Goal: Task Accomplishment & Management: Use online tool/utility

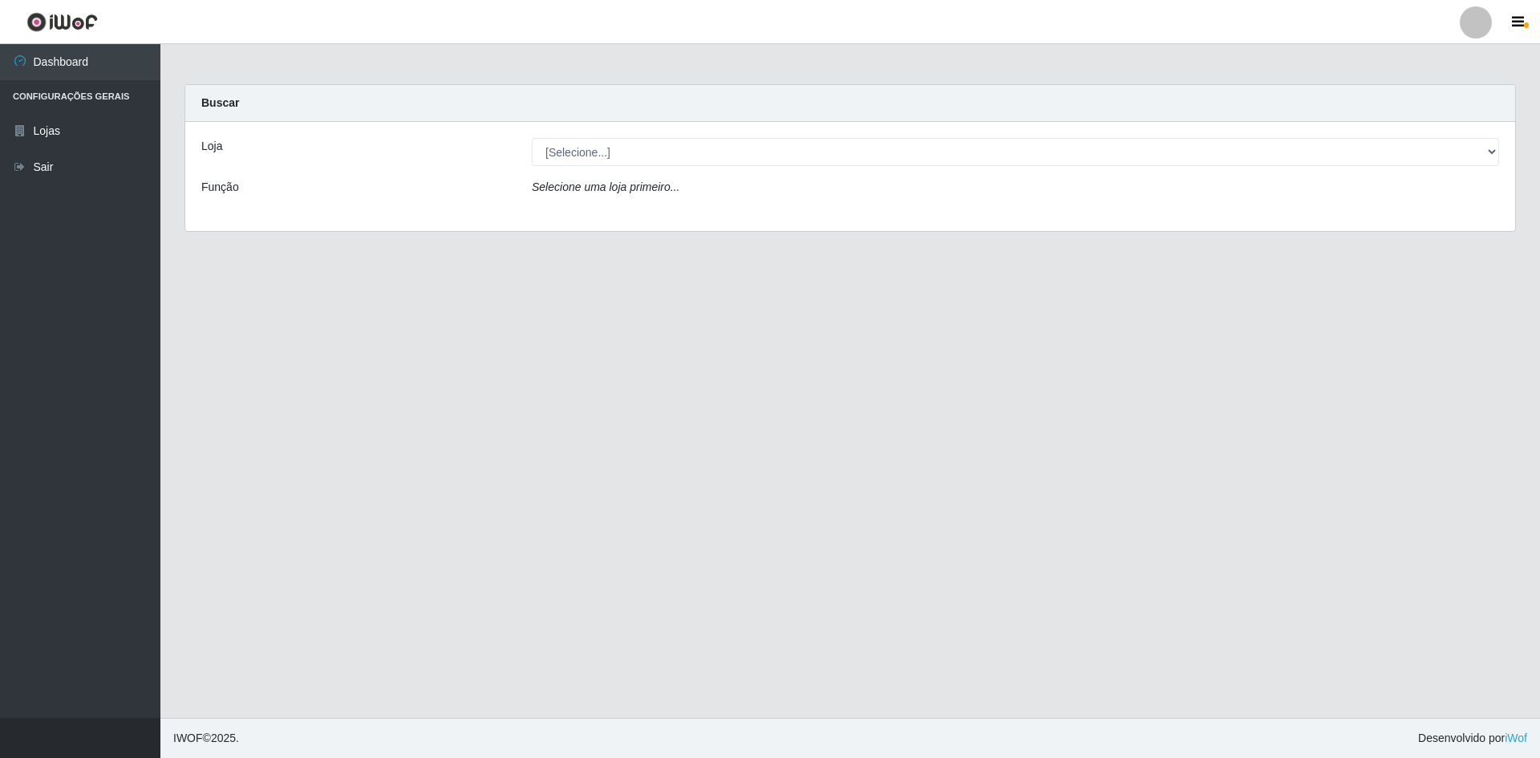
click at [655, 138] on div "Loja [Selecione...] Hiper Queiroz - São Bento Queiroz Atacadão - São Bento Funç…" at bounding box center [850, 176] width 1330 height 109
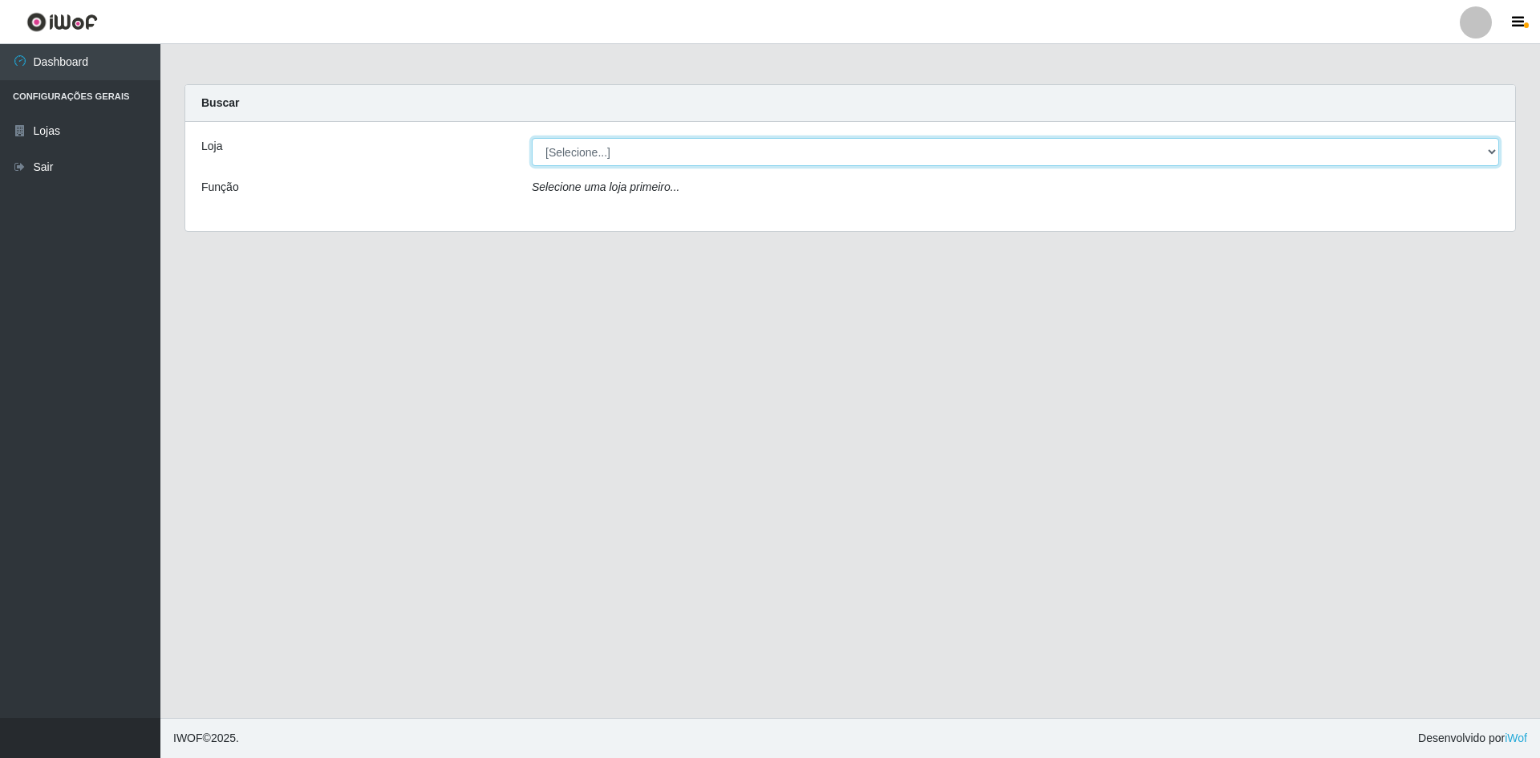
click at [642, 157] on select "[Selecione...] Hiper Queiroz - São Bento Queiroz Atacadão - São Bento" at bounding box center [1015, 152] width 967 height 28
select select "517"
click at [532, 138] on select "[Selecione...] Hiper Queiroz - São Bento Queiroz Atacadão - São Bento" at bounding box center [1015, 152] width 967 height 28
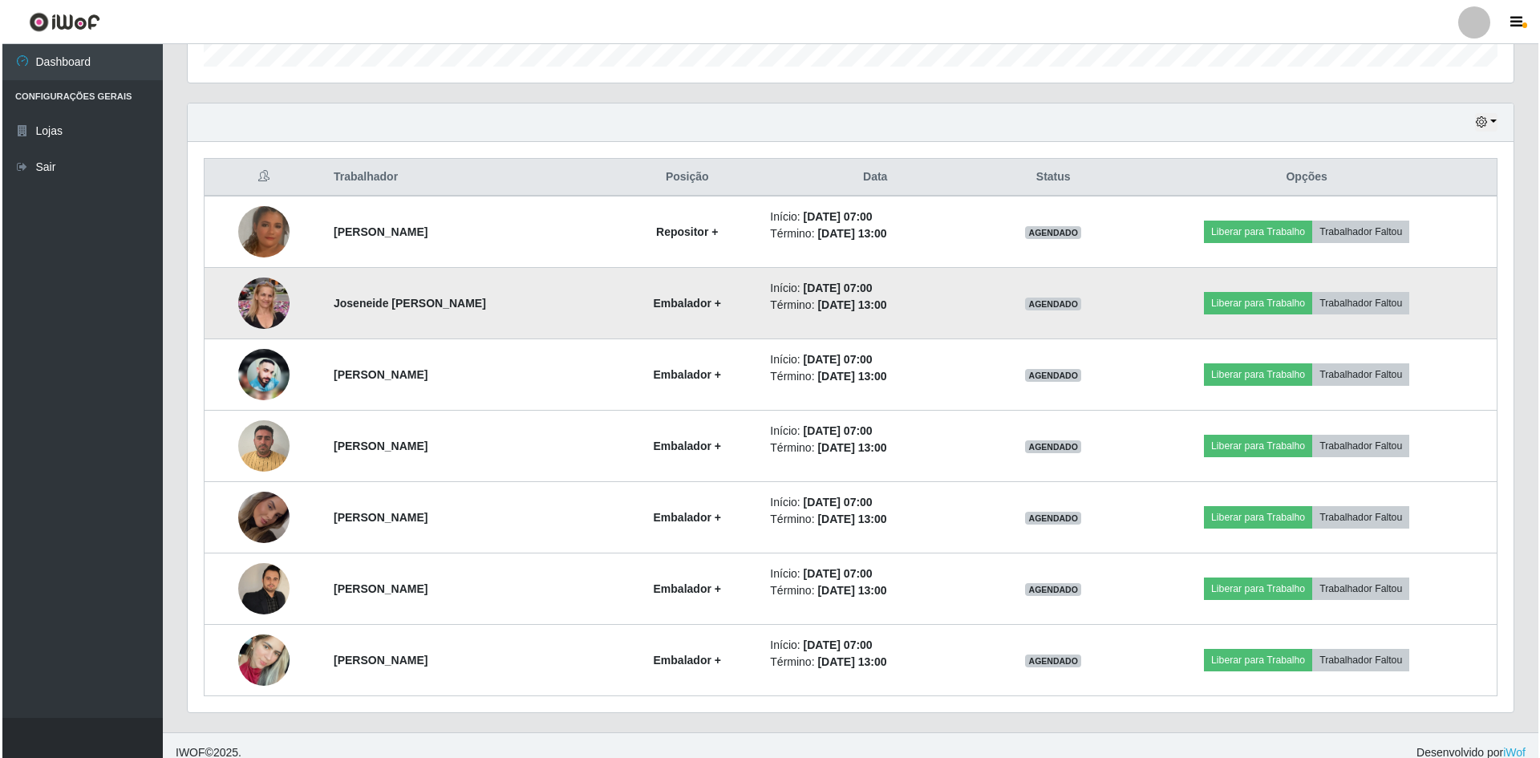
scroll to position [521, 0]
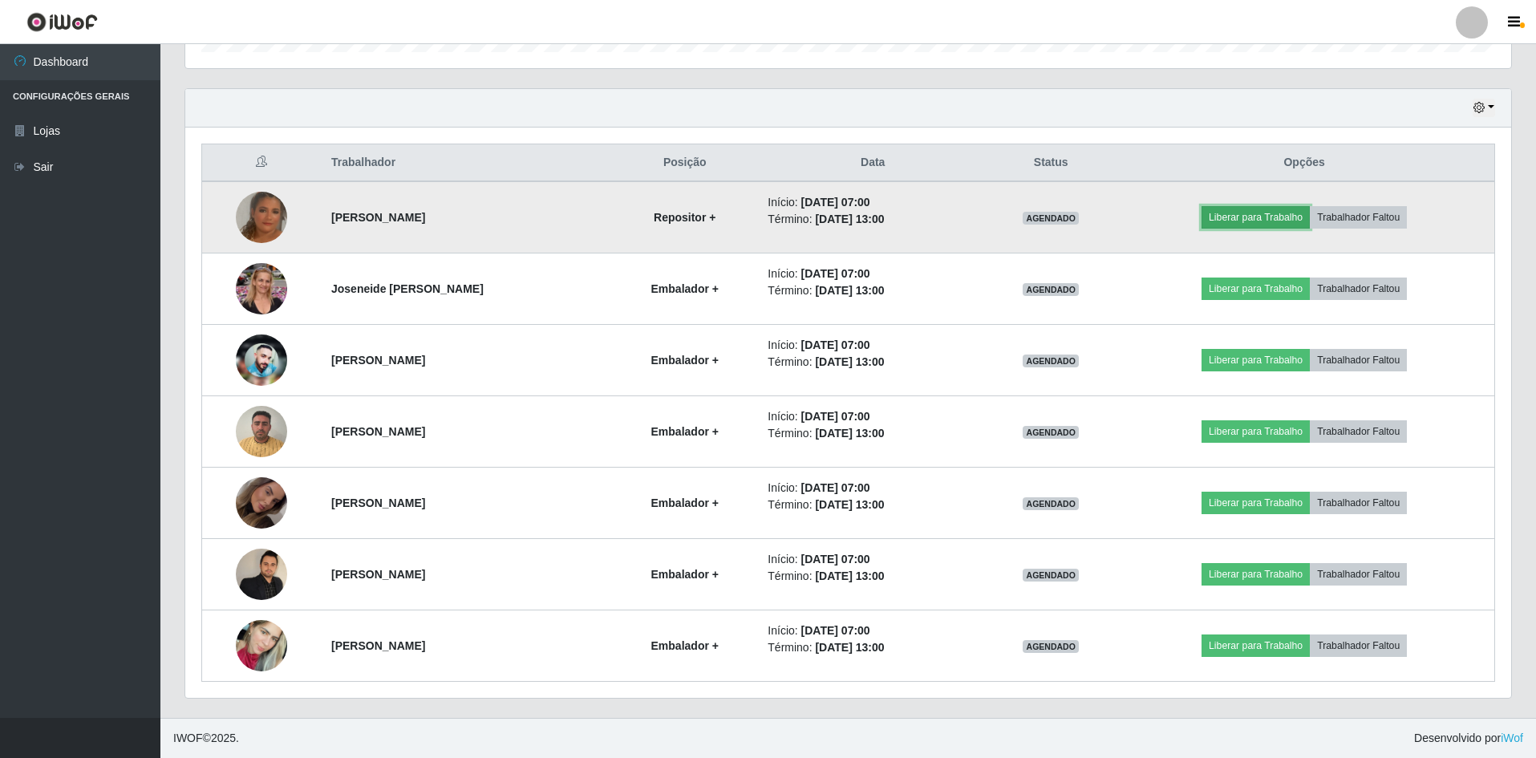
click at [1269, 225] on button "Liberar para Trabalho" at bounding box center [1256, 217] width 108 height 22
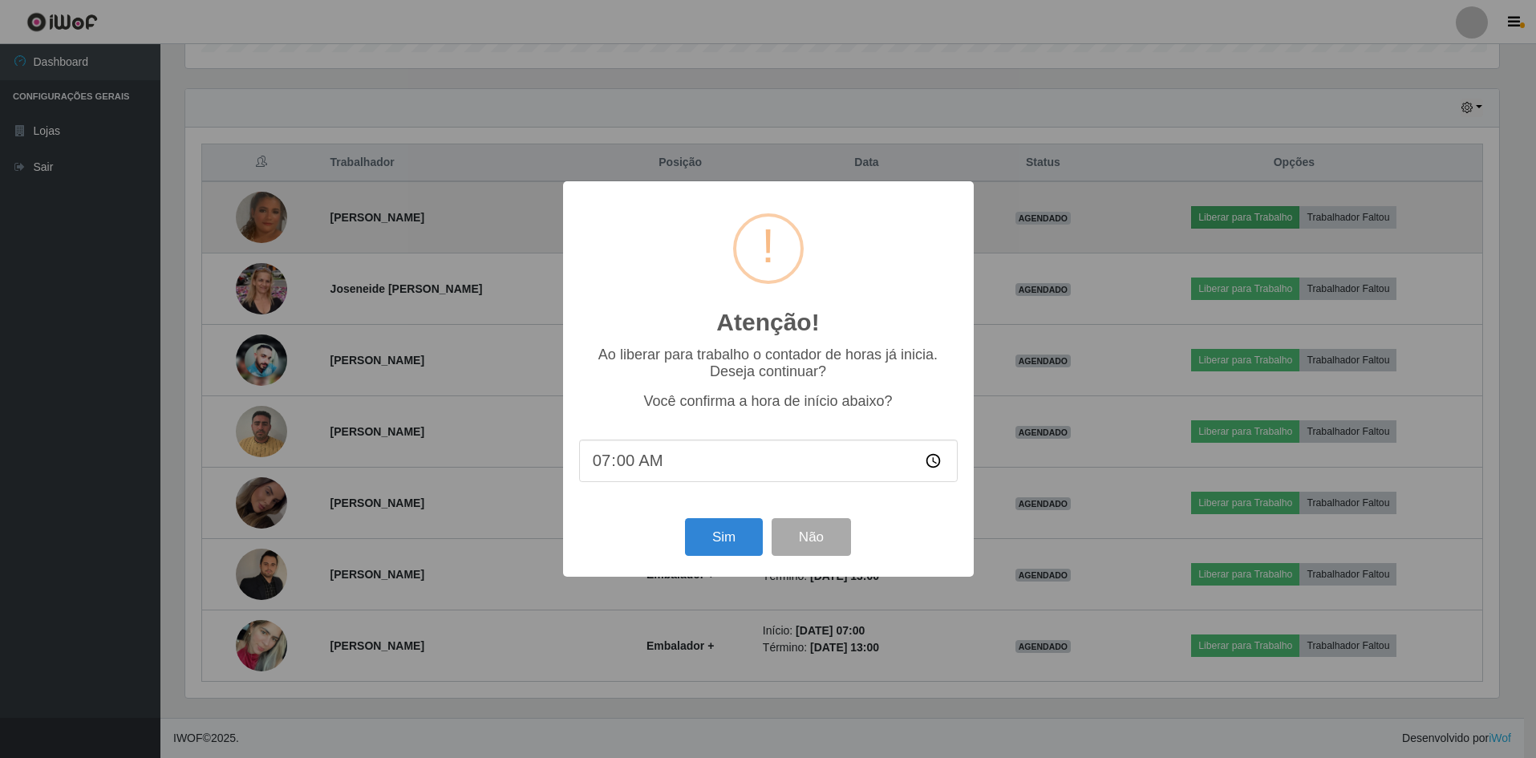
scroll to position [333, 1318]
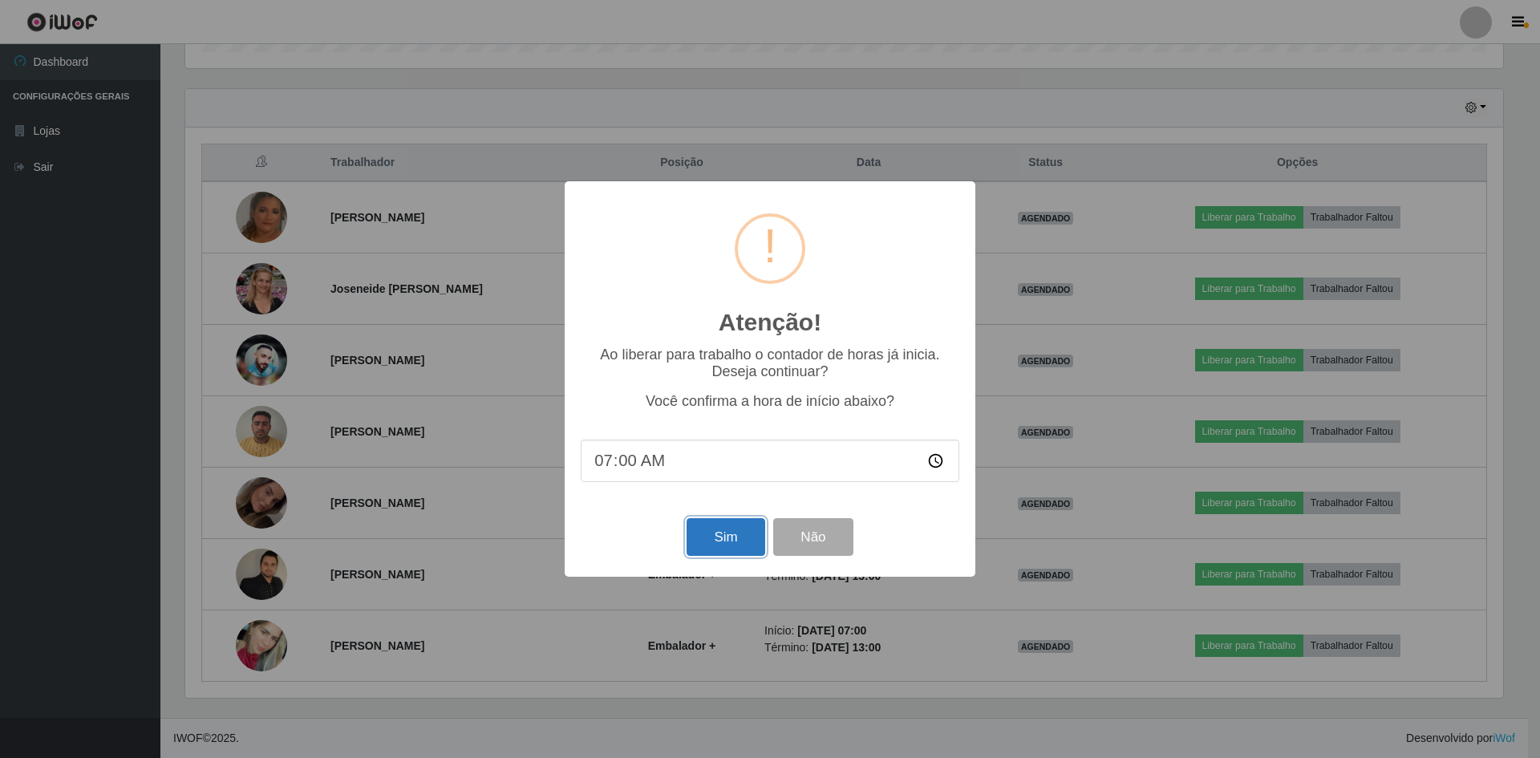
click at [736, 544] on button "Sim" at bounding box center [726, 537] width 78 height 38
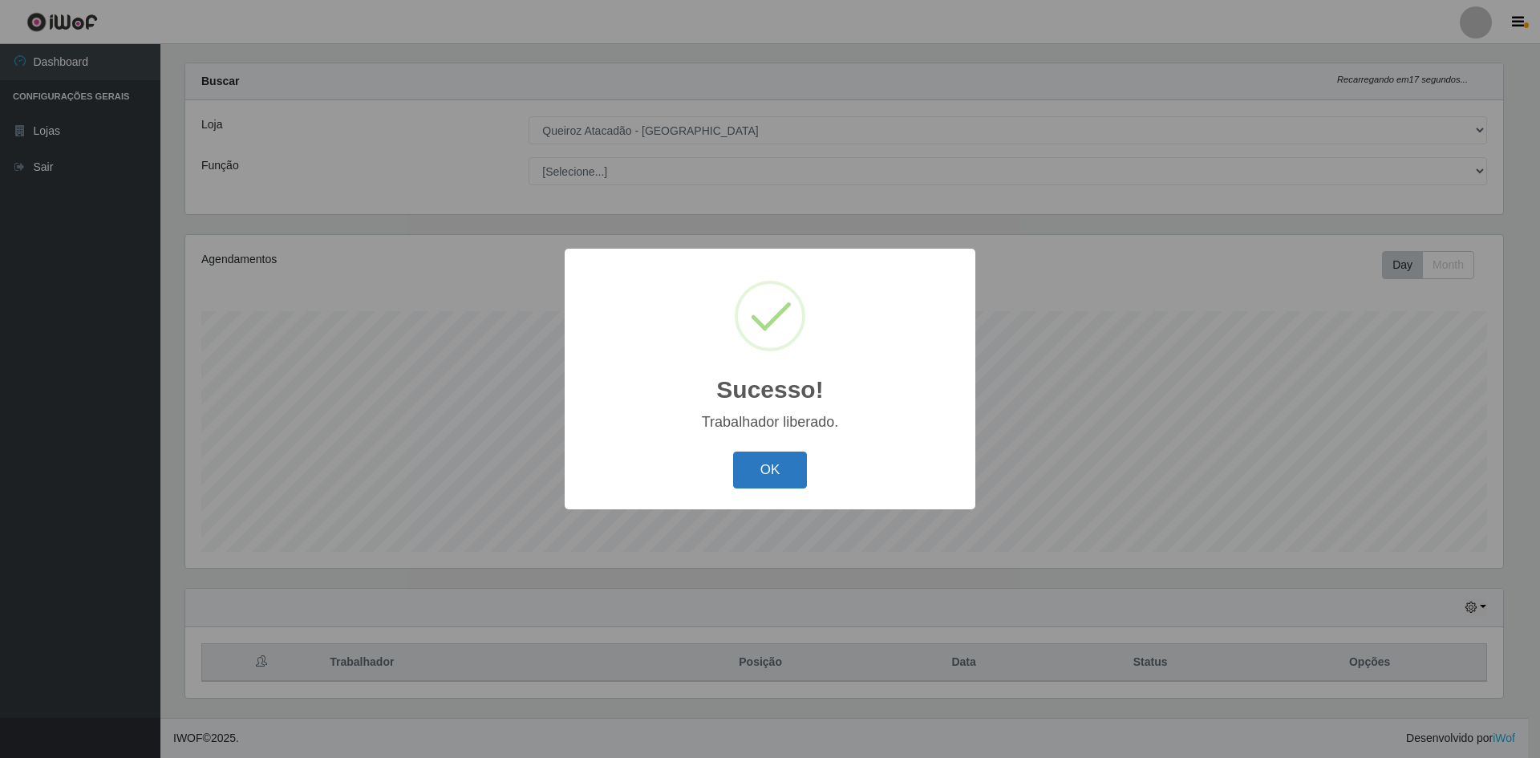
click at [753, 487] on button "OK" at bounding box center [770, 471] width 75 height 38
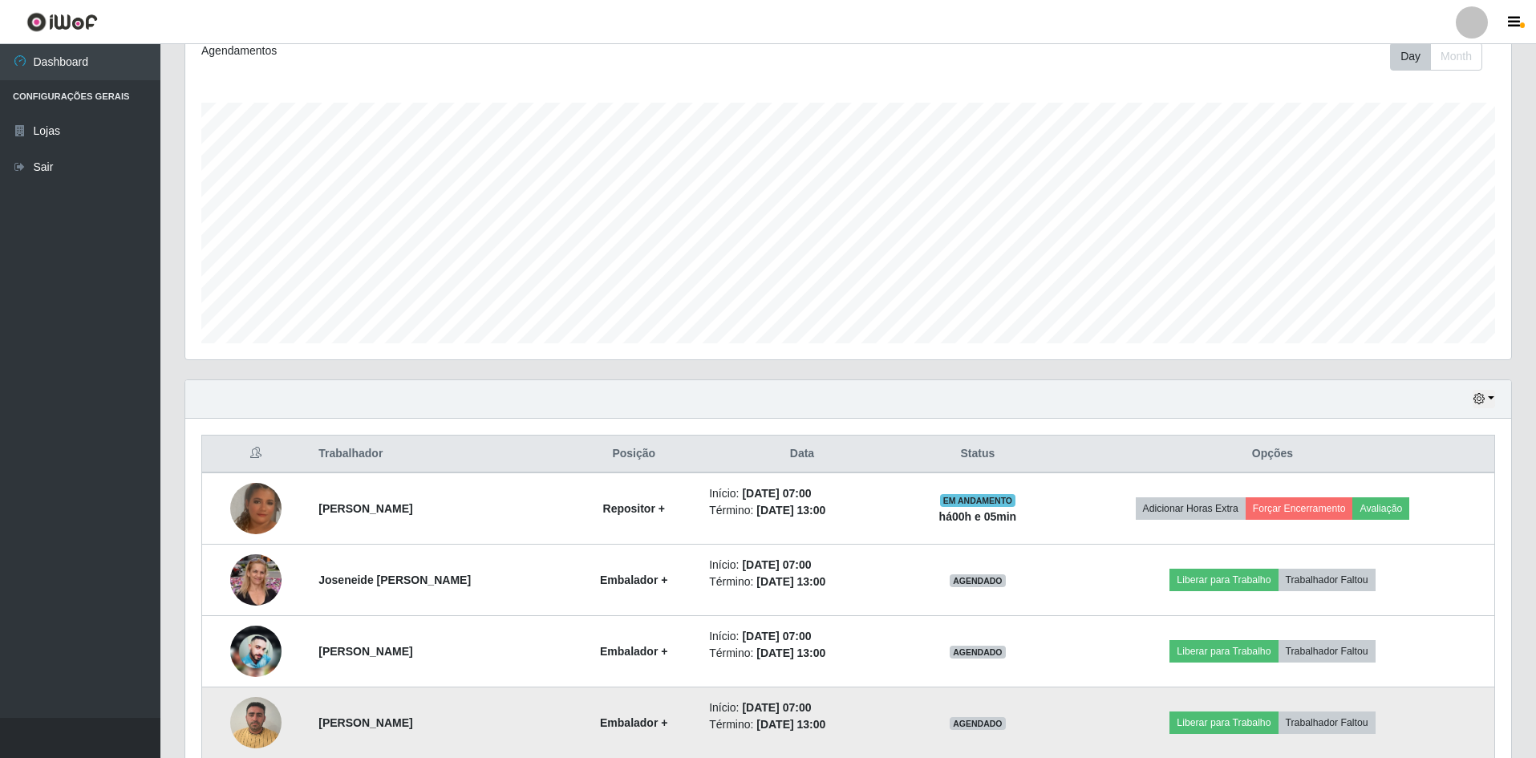
scroll to position [503, 0]
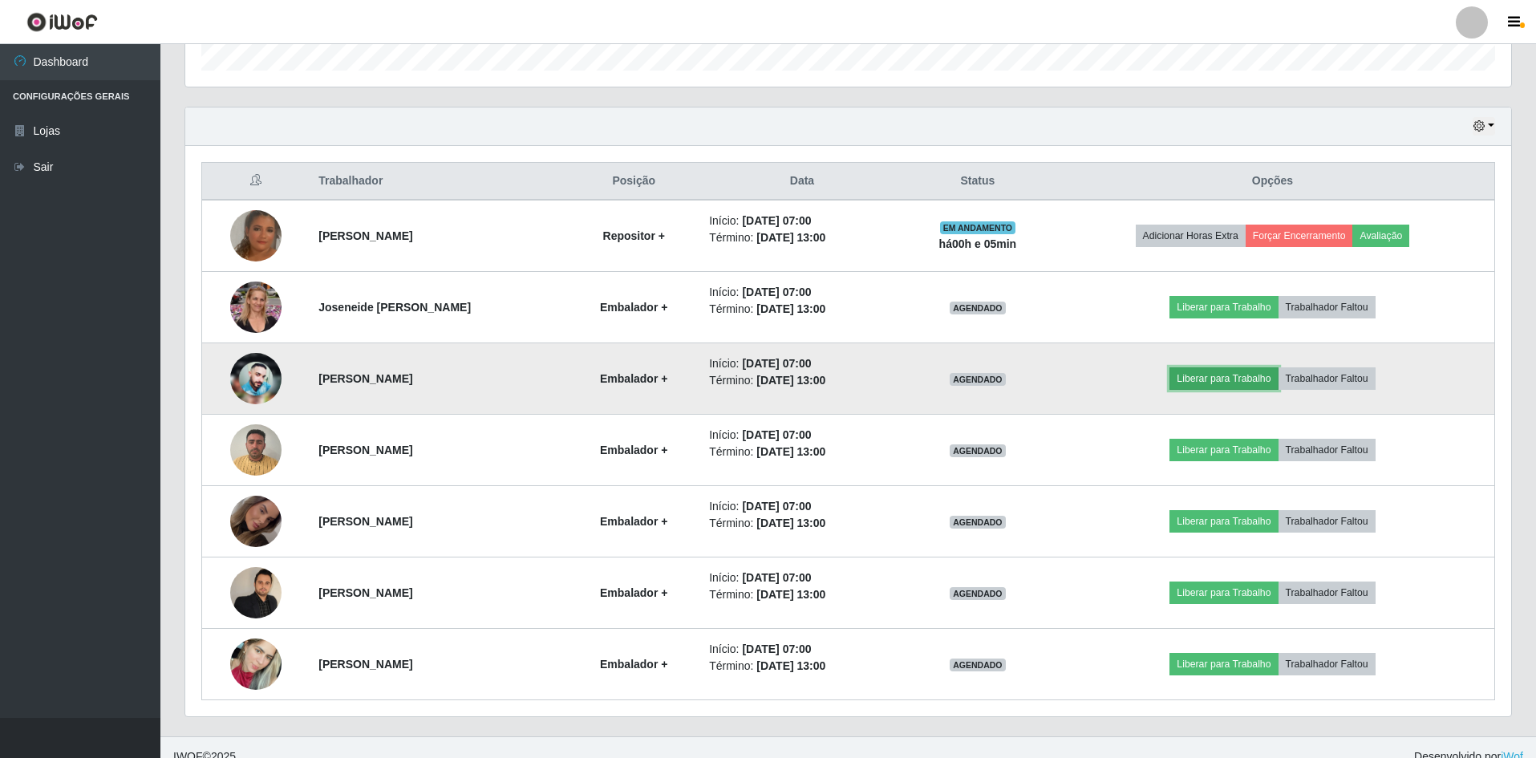
click at [1236, 383] on button "Liberar para Trabalho" at bounding box center [1223, 378] width 108 height 22
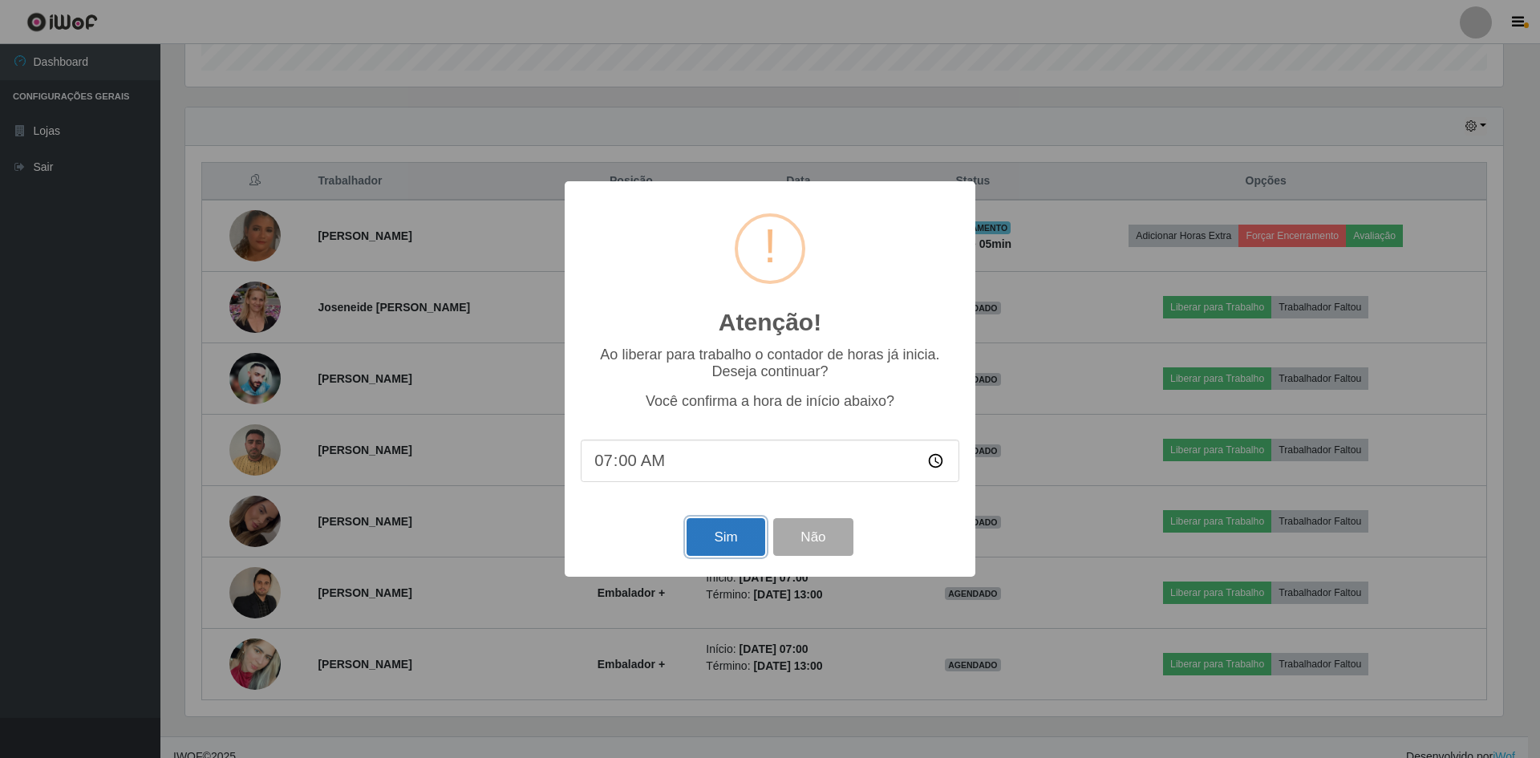
click at [745, 551] on button "Sim" at bounding box center [726, 537] width 78 height 38
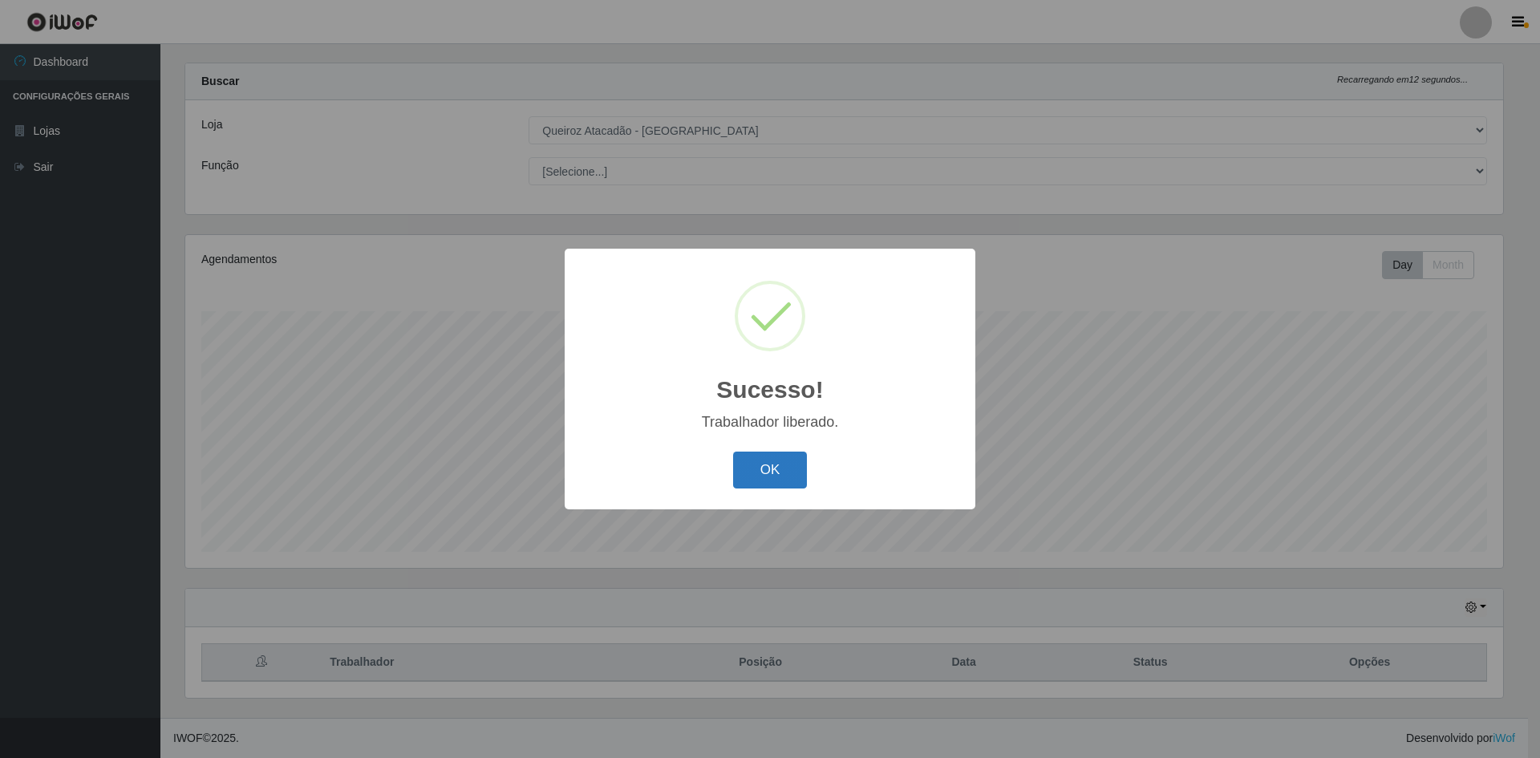
click at [790, 462] on button "OK" at bounding box center [770, 471] width 75 height 38
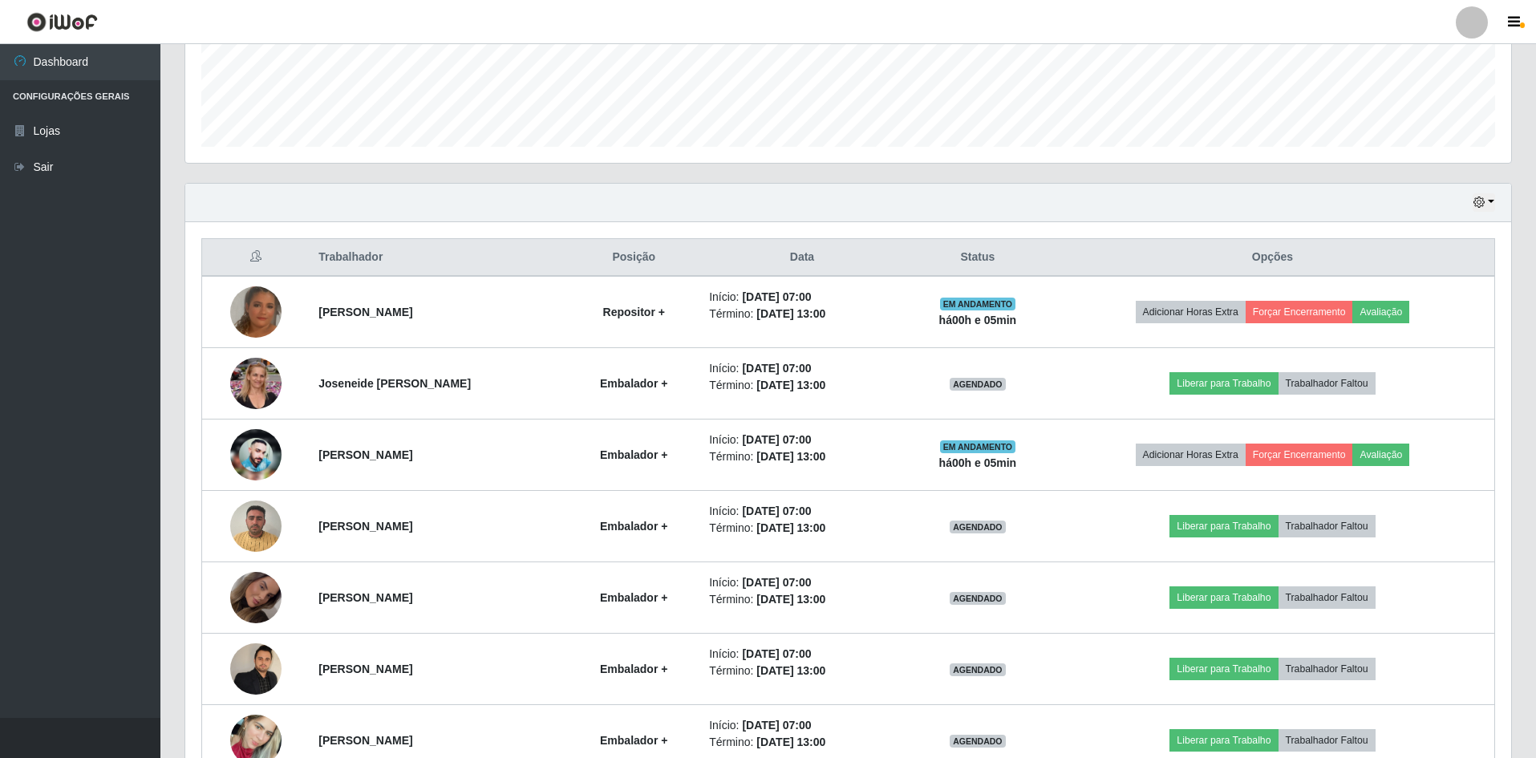
scroll to position [503, 0]
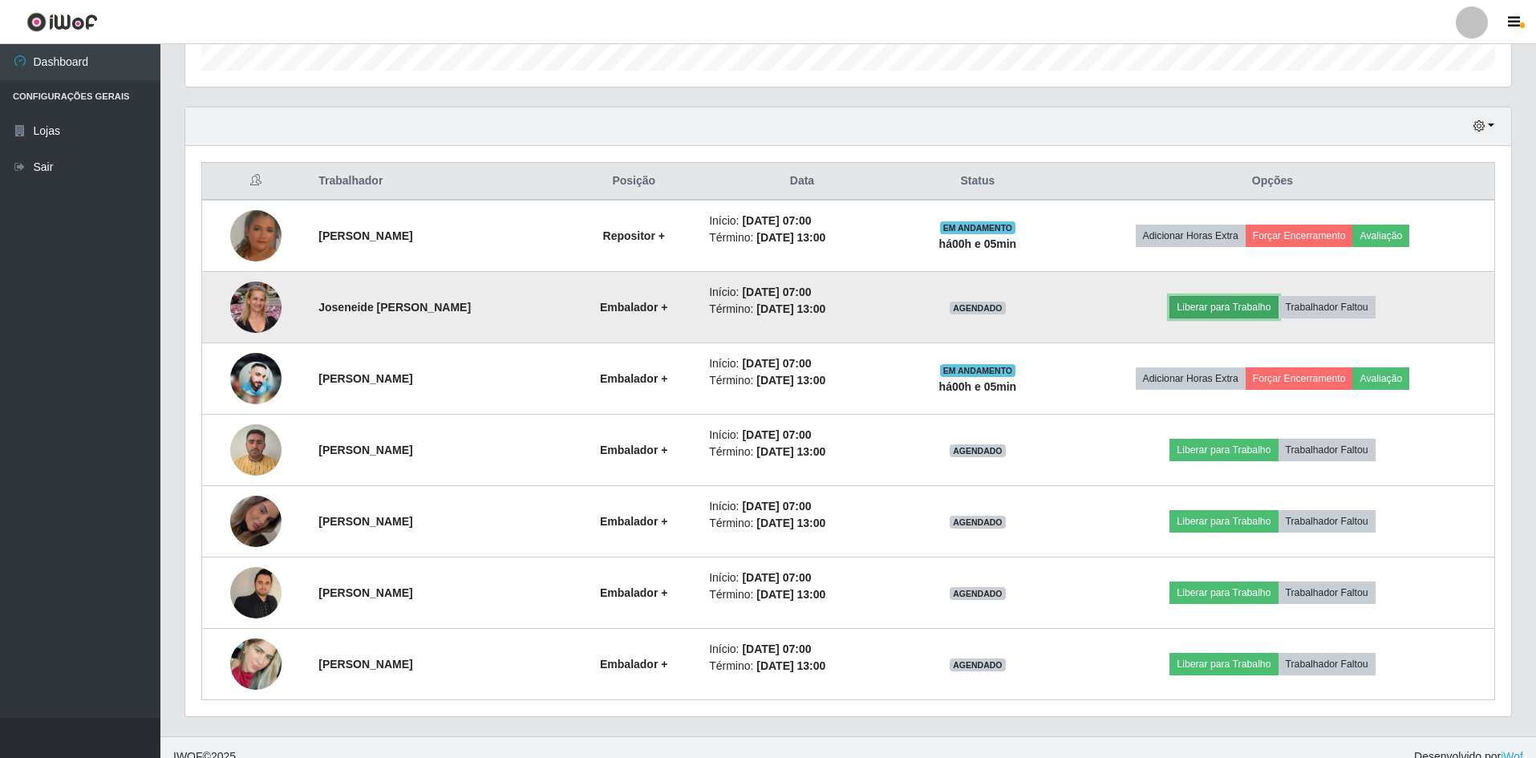
click at [1235, 310] on button "Liberar para Trabalho" at bounding box center [1223, 307] width 108 height 22
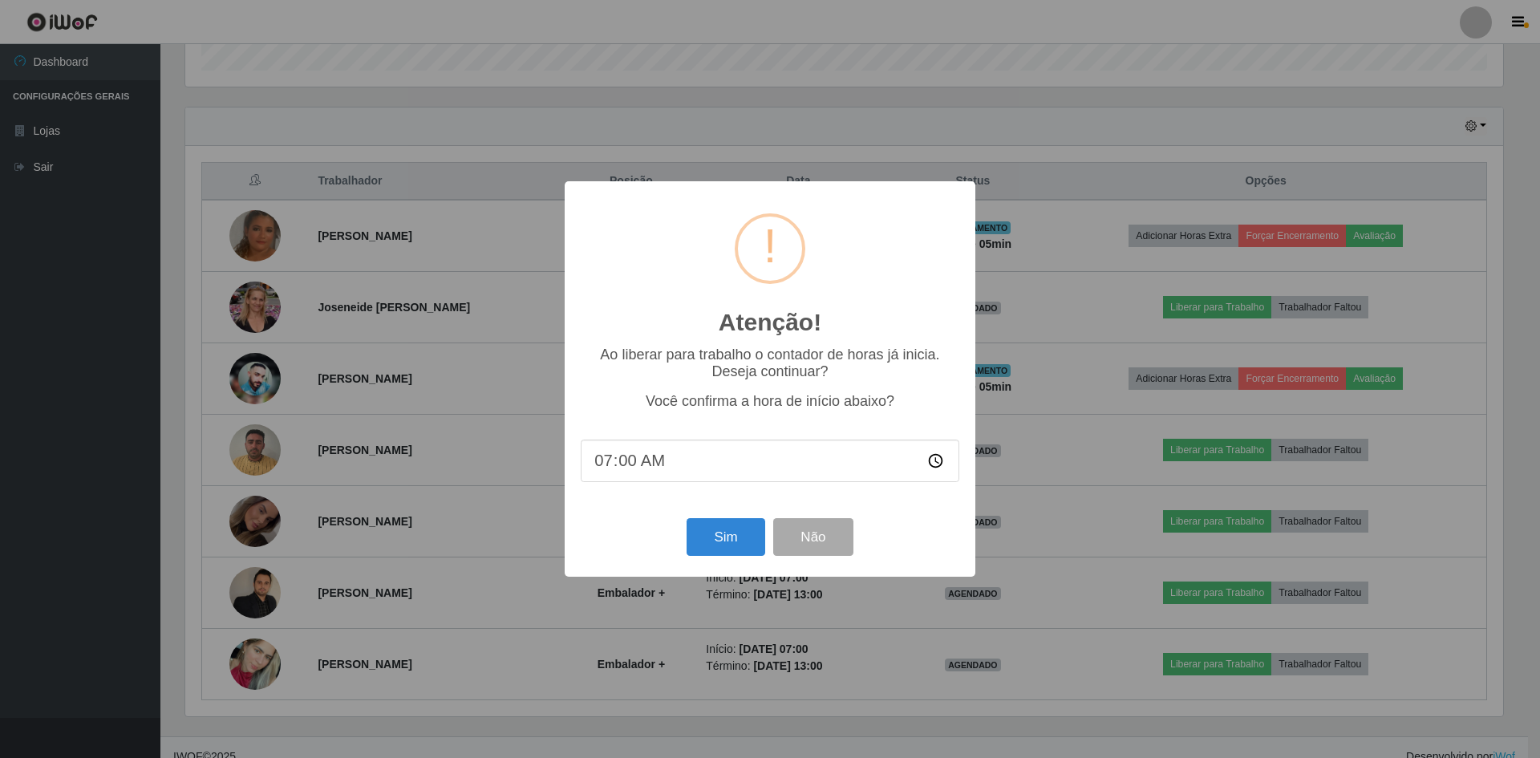
click at [733, 560] on div "Sim Não" at bounding box center [770, 537] width 379 height 46
click at [734, 549] on button "Sim" at bounding box center [726, 537] width 78 height 38
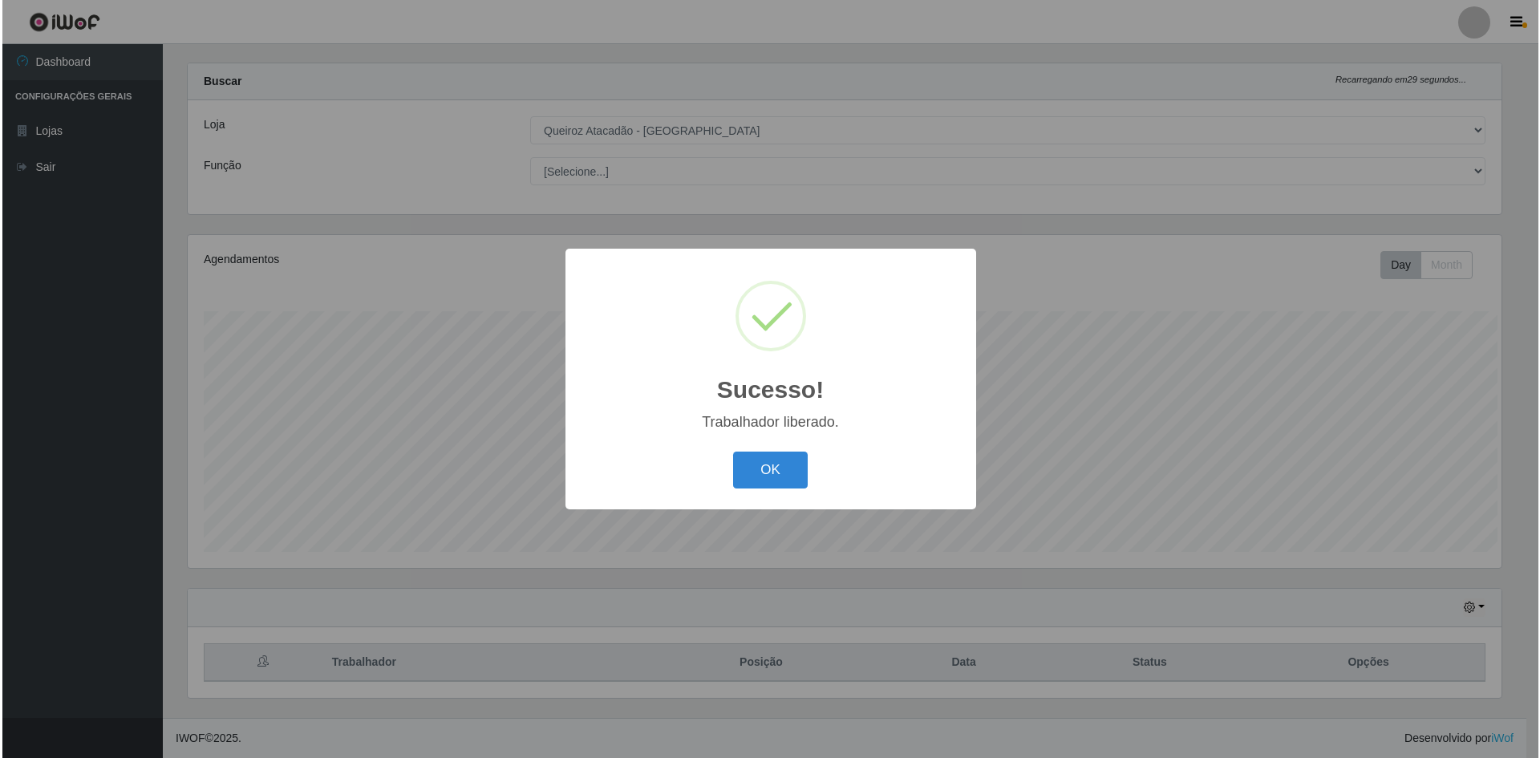
scroll to position [0, 0]
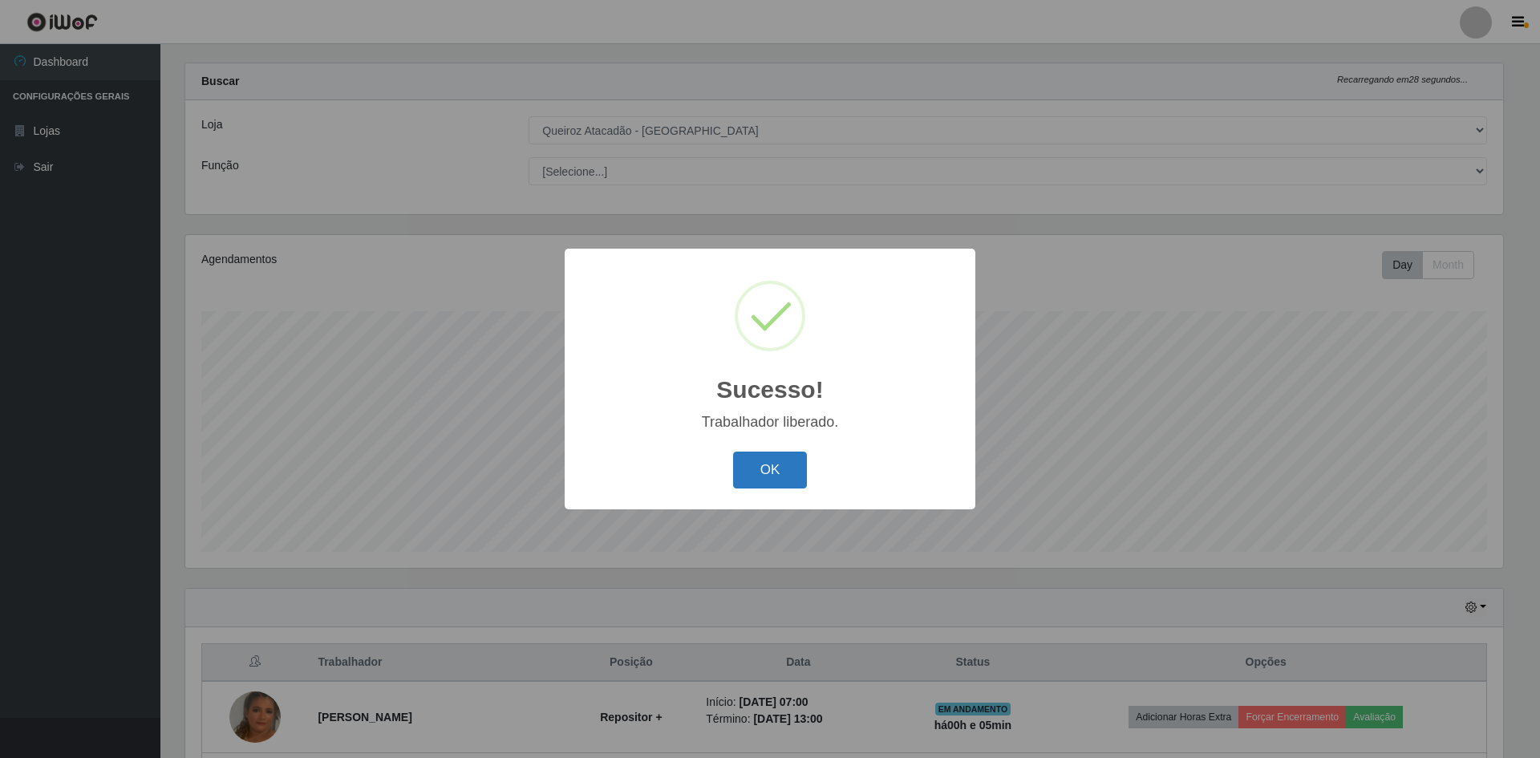
click at [764, 454] on button "OK" at bounding box center [770, 471] width 75 height 38
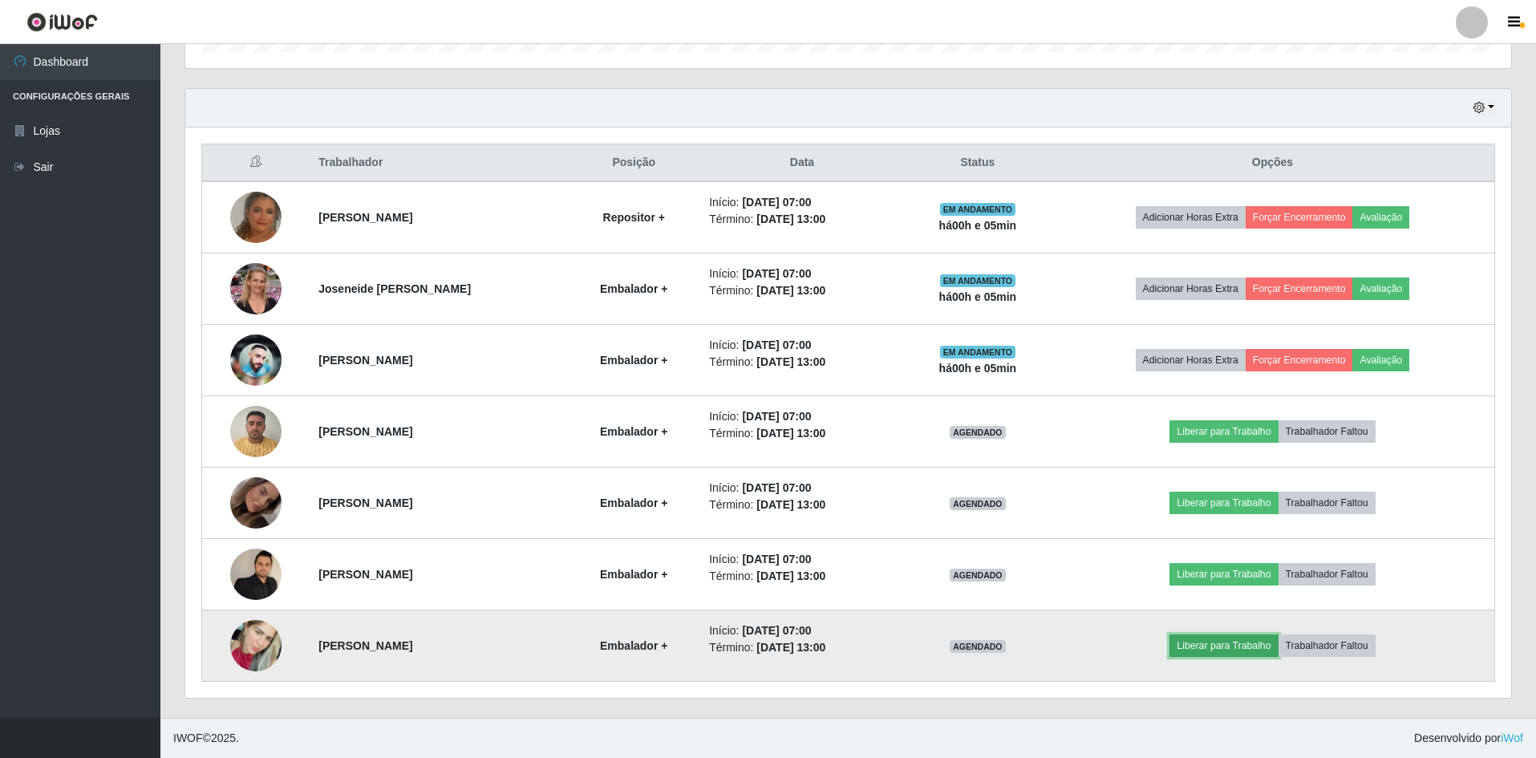
click at [1230, 642] on button "Liberar para Trabalho" at bounding box center [1223, 645] width 108 height 22
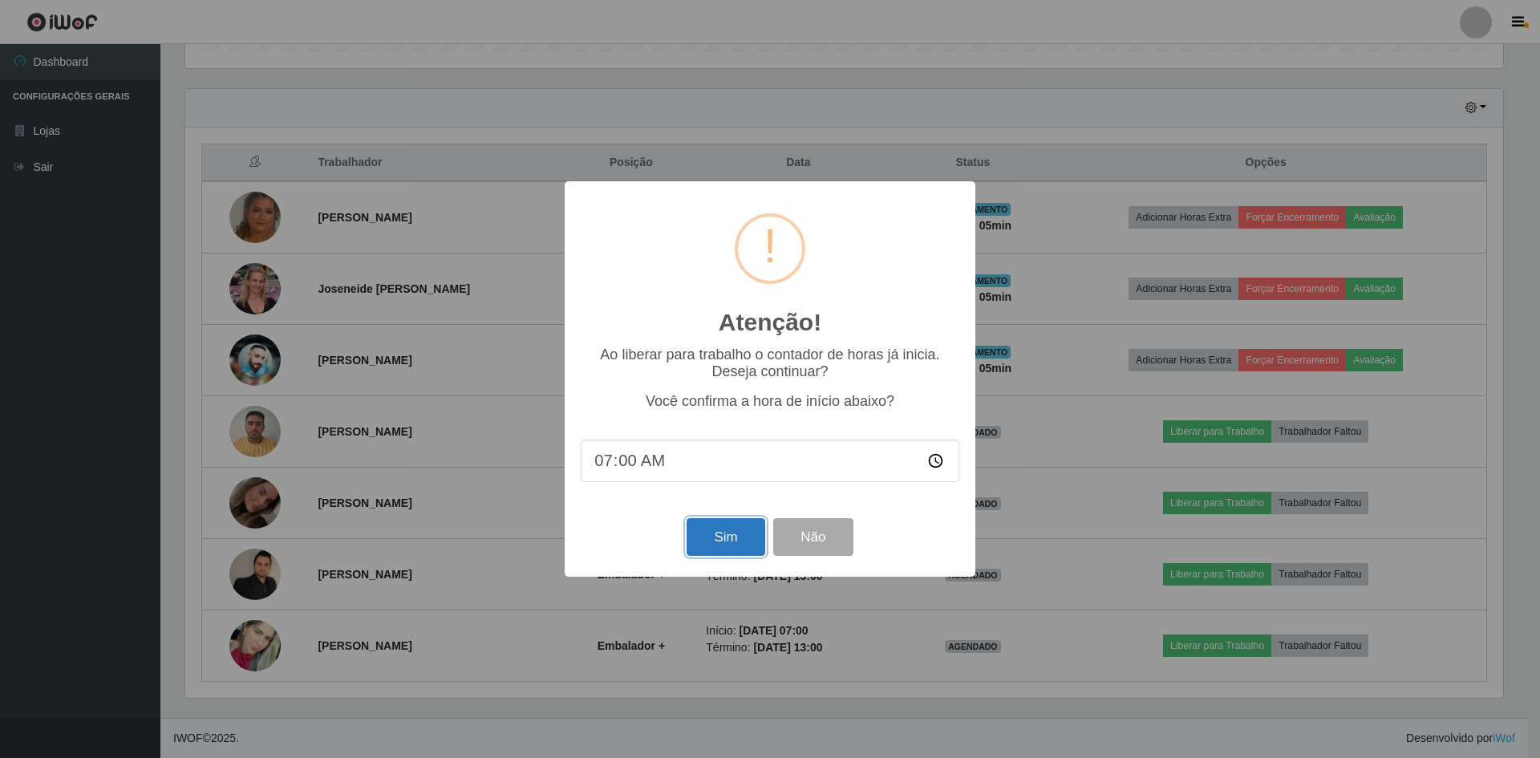
click at [713, 552] on button "Sim" at bounding box center [726, 537] width 78 height 38
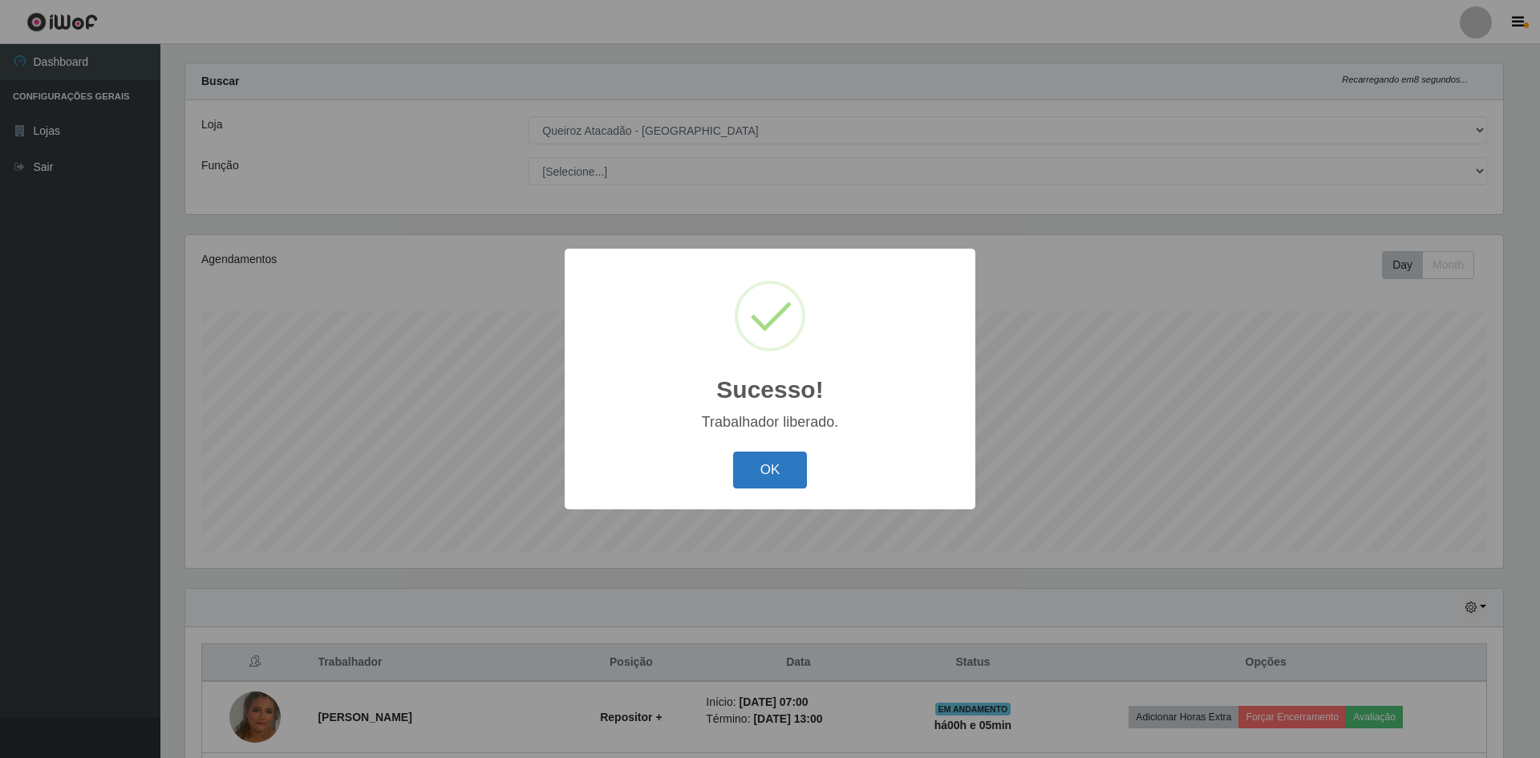
click at [796, 463] on button "OK" at bounding box center [770, 471] width 75 height 38
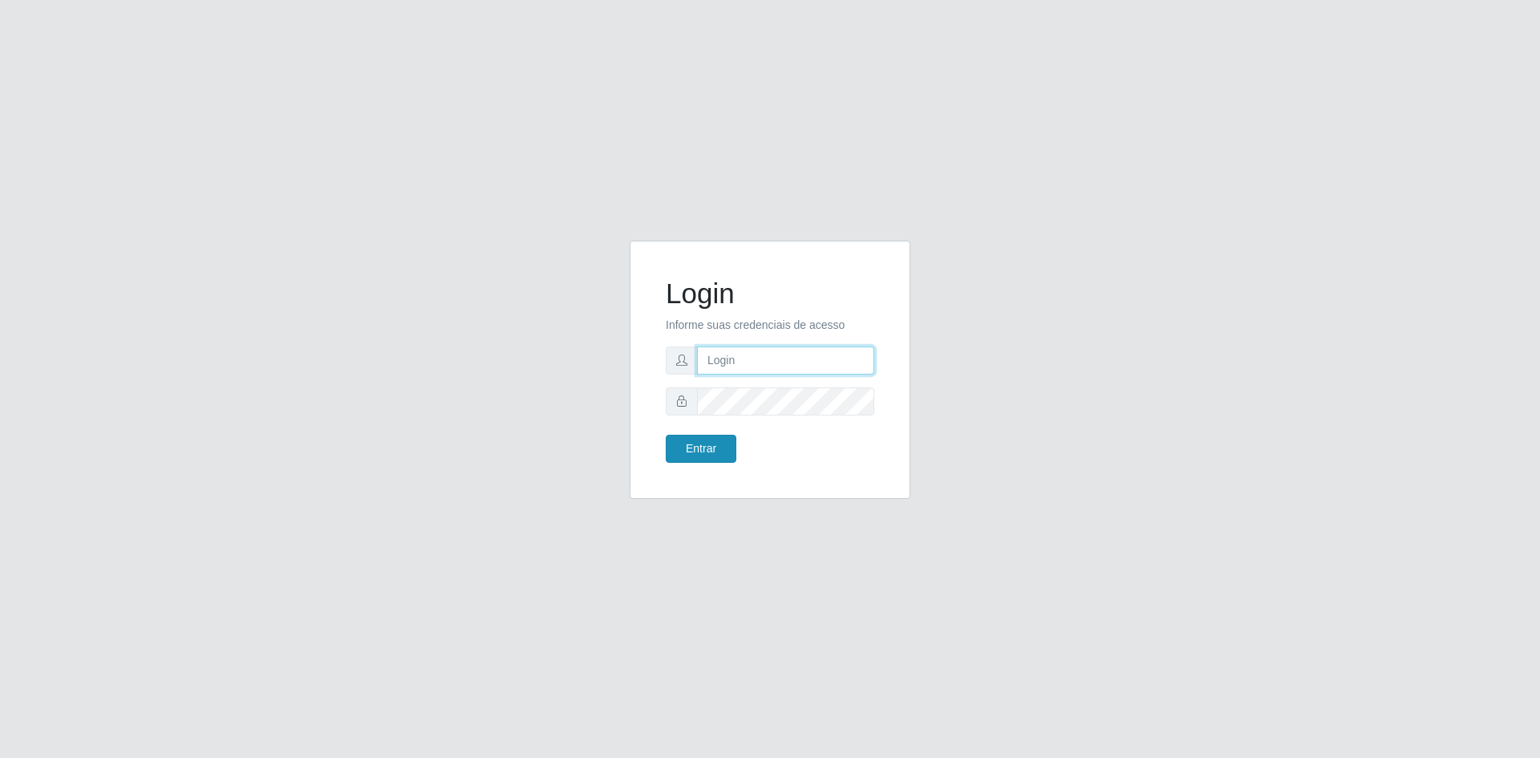
type input "edinete.alves@hiperqueiroz.com.br"
click at [711, 445] on button "Entrar" at bounding box center [701, 449] width 71 height 28
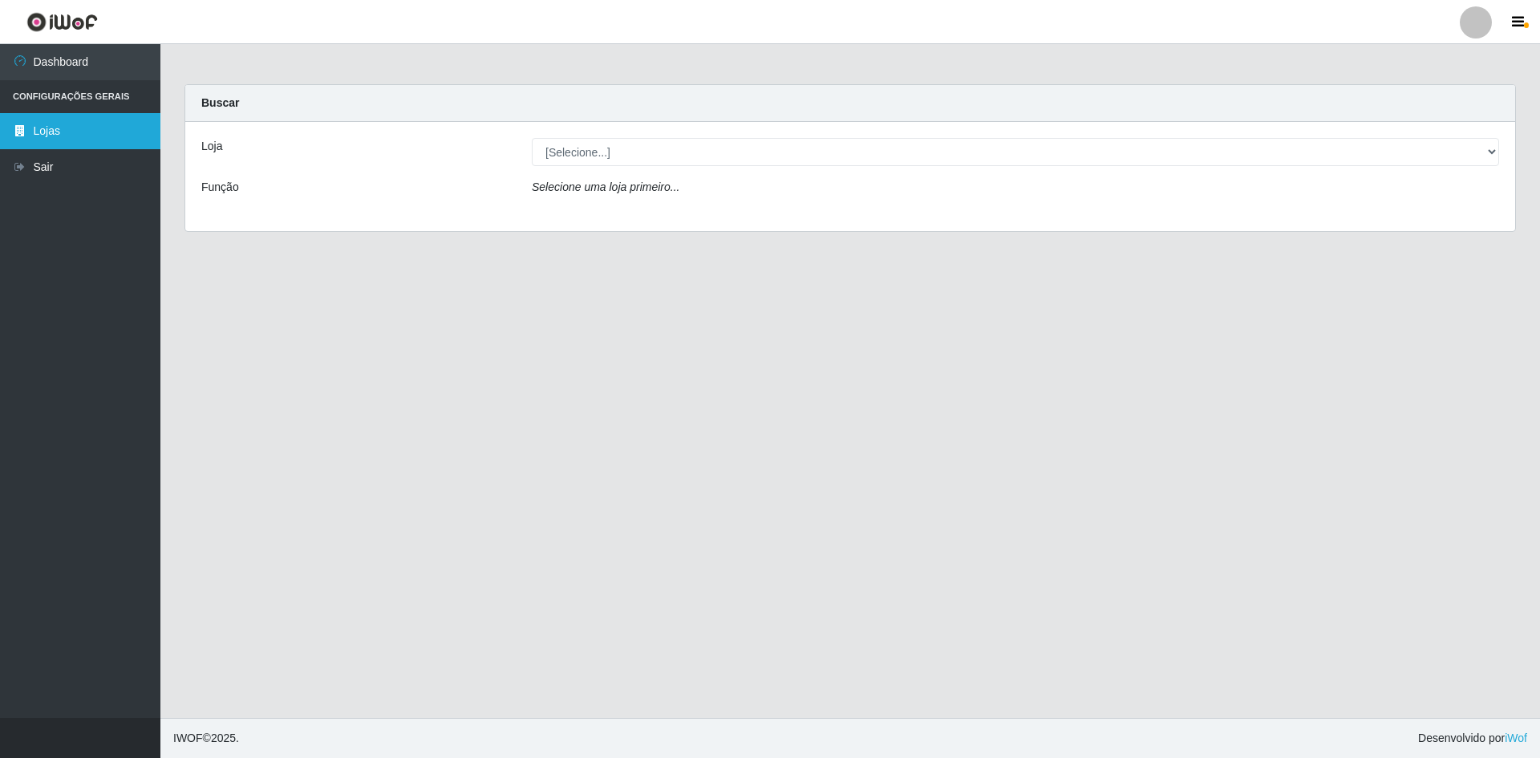
click at [87, 132] on link "Lojas" at bounding box center [80, 131] width 160 height 36
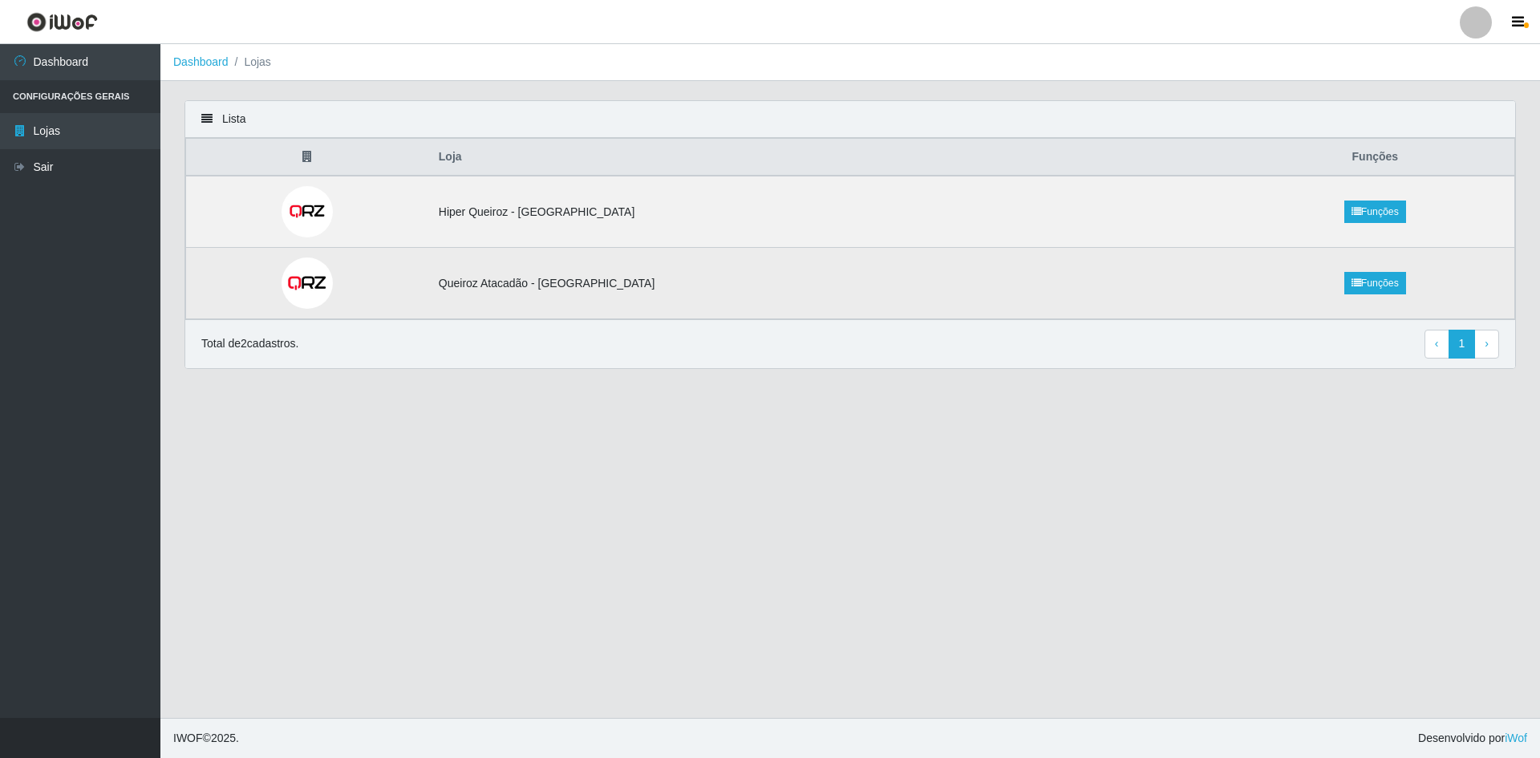
click at [573, 284] on td "Queiroz Atacadão - [GEOGRAPHIC_DATA]" at bounding box center [832, 283] width 807 height 71
click at [387, 286] on td at bounding box center [307, 283] width 243 height 71
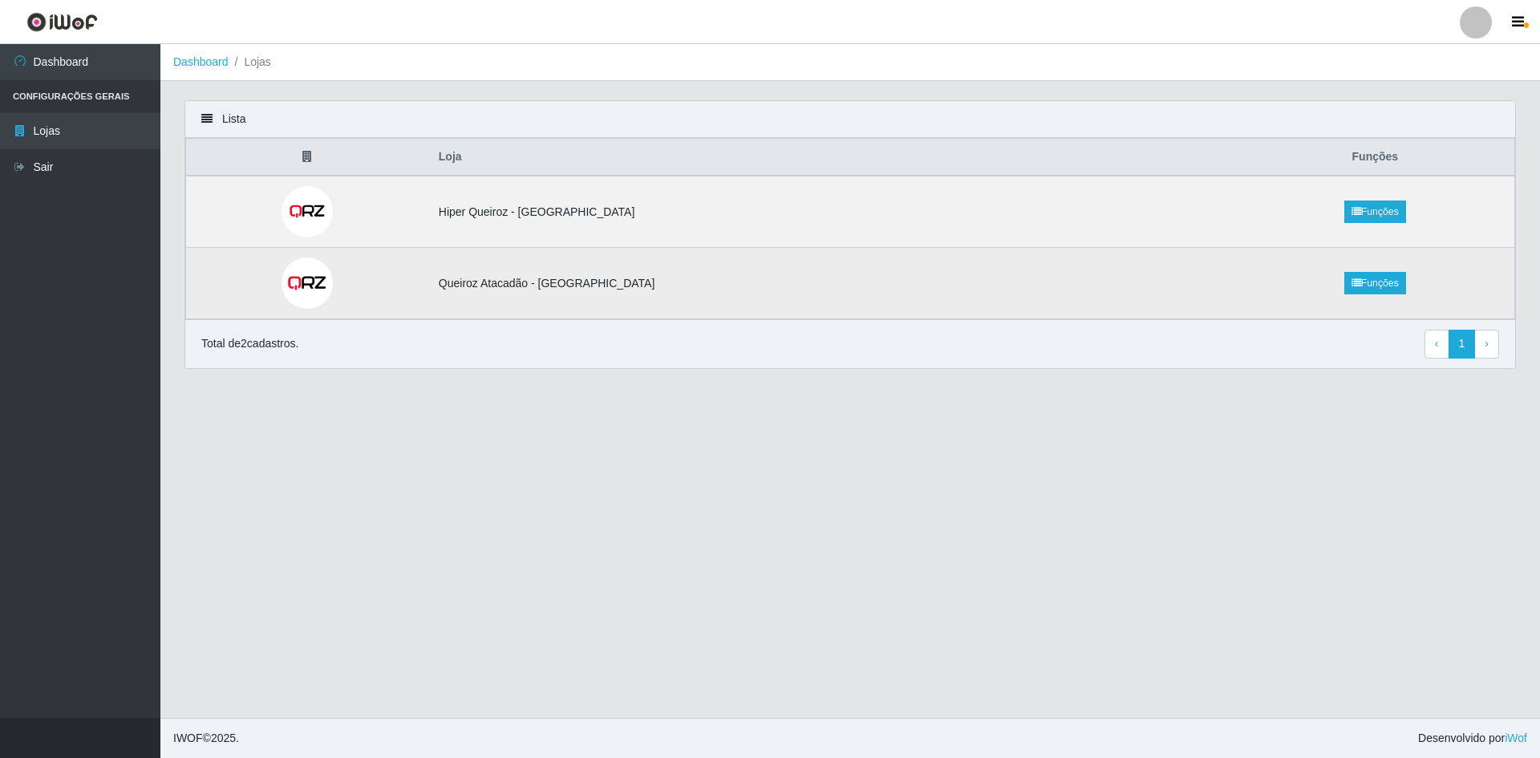
click at [387, 286] on td at bounding box center [307, 283] width 243 height 71
click at [429, 284] on td at bounding box center [307, 283] width 243 height 71
click at [793, 296] on td "Queiroz Atacadão - [GEOGRAPHIC_DATA]" at bounding box center [832, 283] width 807 height 71
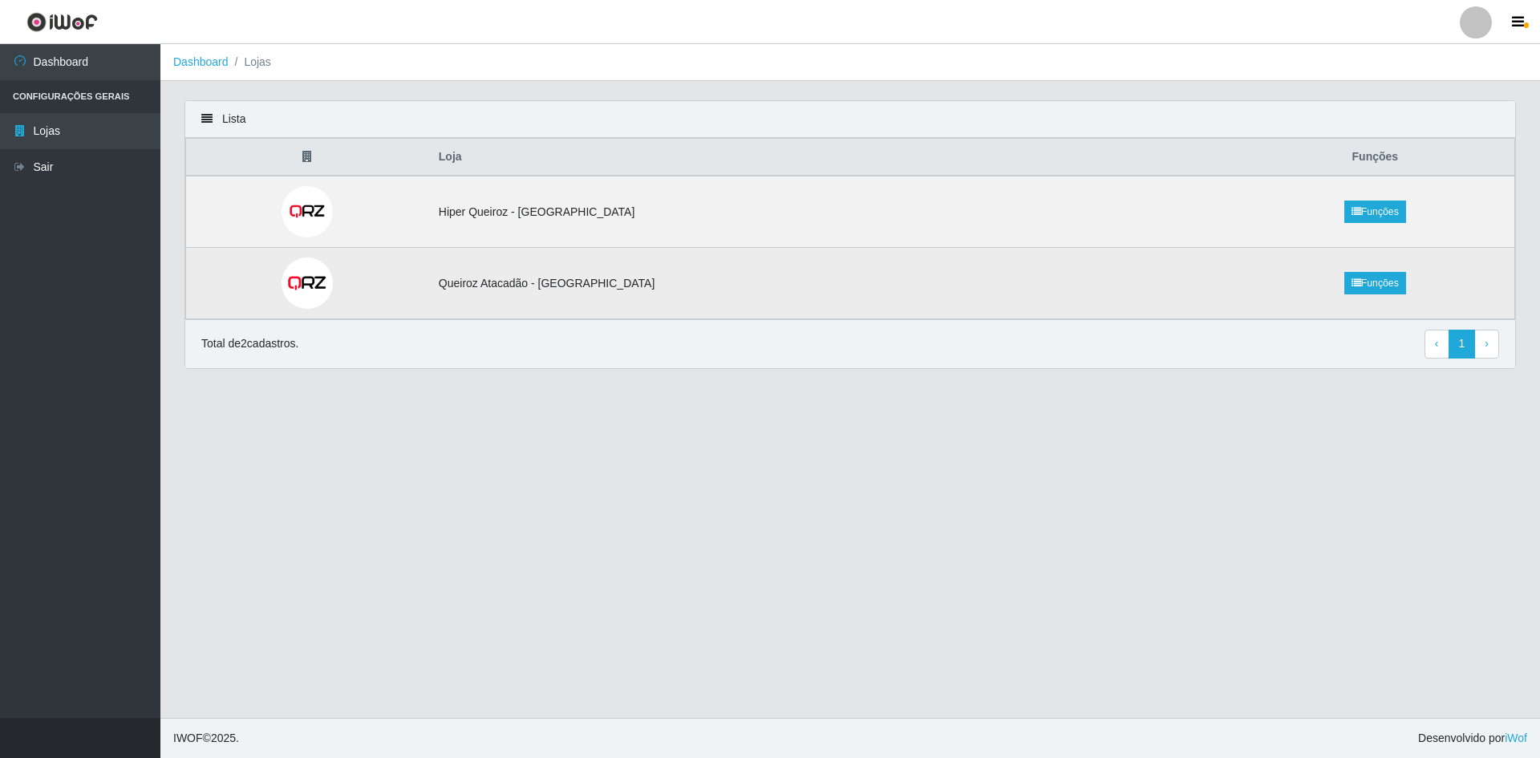
click at [1164, 306] on td "Queiroz Atacadão - [GEOGRAPHIC_DATA]" at bounding box center [832, 283] width 807 height 71
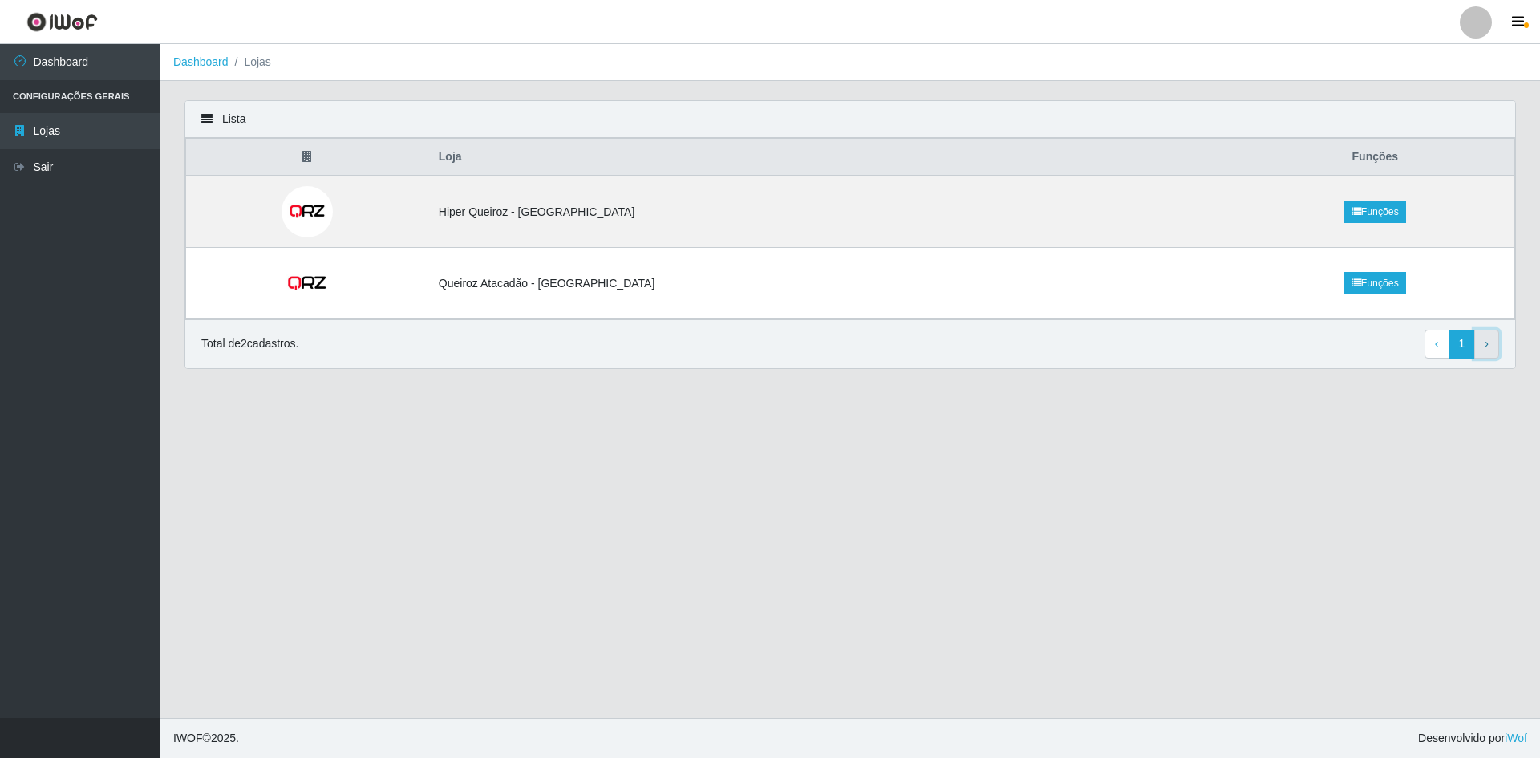
click at [1483, 342] on link "› Next" at bounding box center [1486, 344] width 25 height 29
click at [1460, 348] on link "1" at bounding box center [1462, 344] width 27 height 29
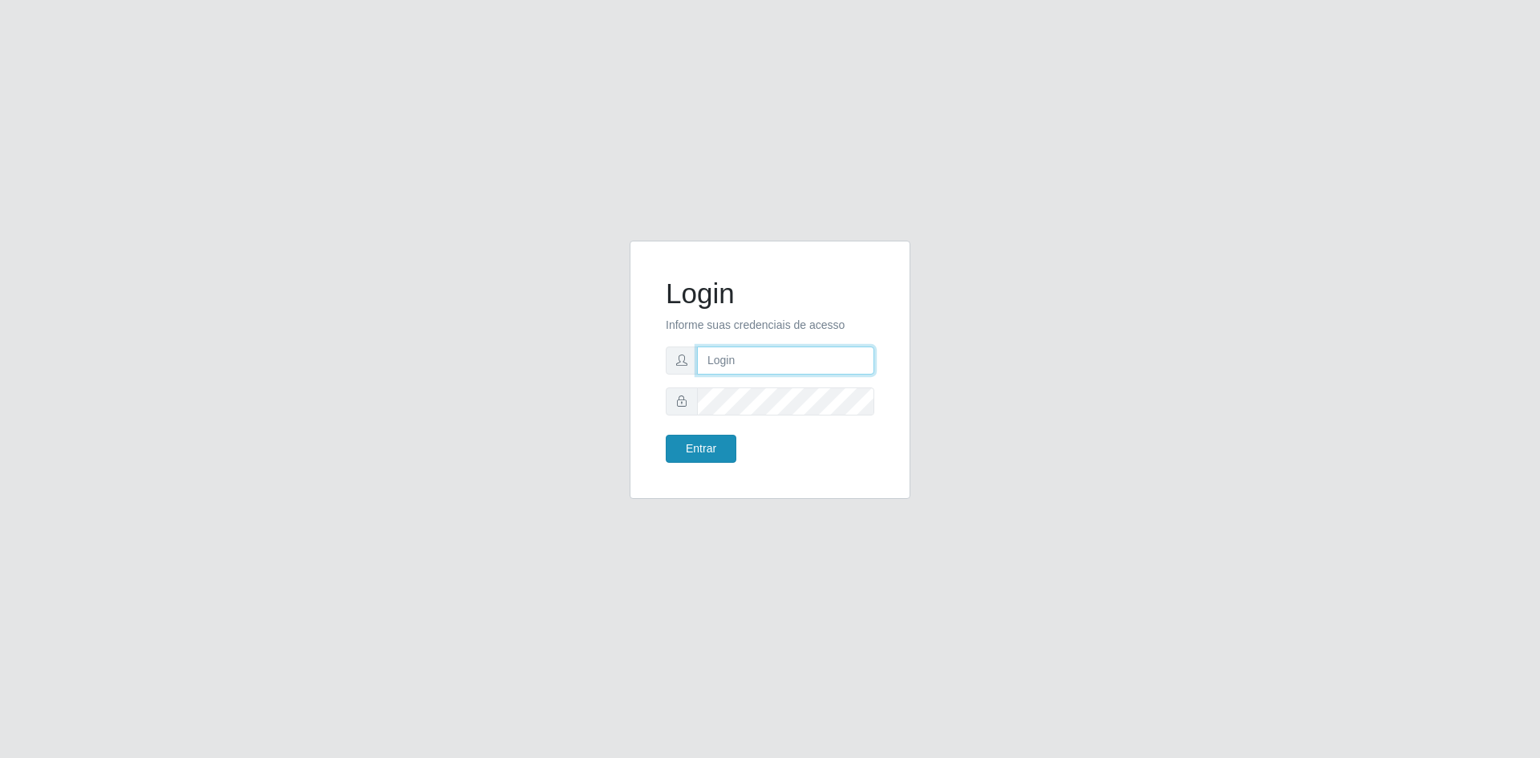
type input "[EMAIL_ADDRESS][DOMAIN_NAME]"
click at [689, 448] on button "Entrar" at bounding box center [701, 449] width 71 height 28
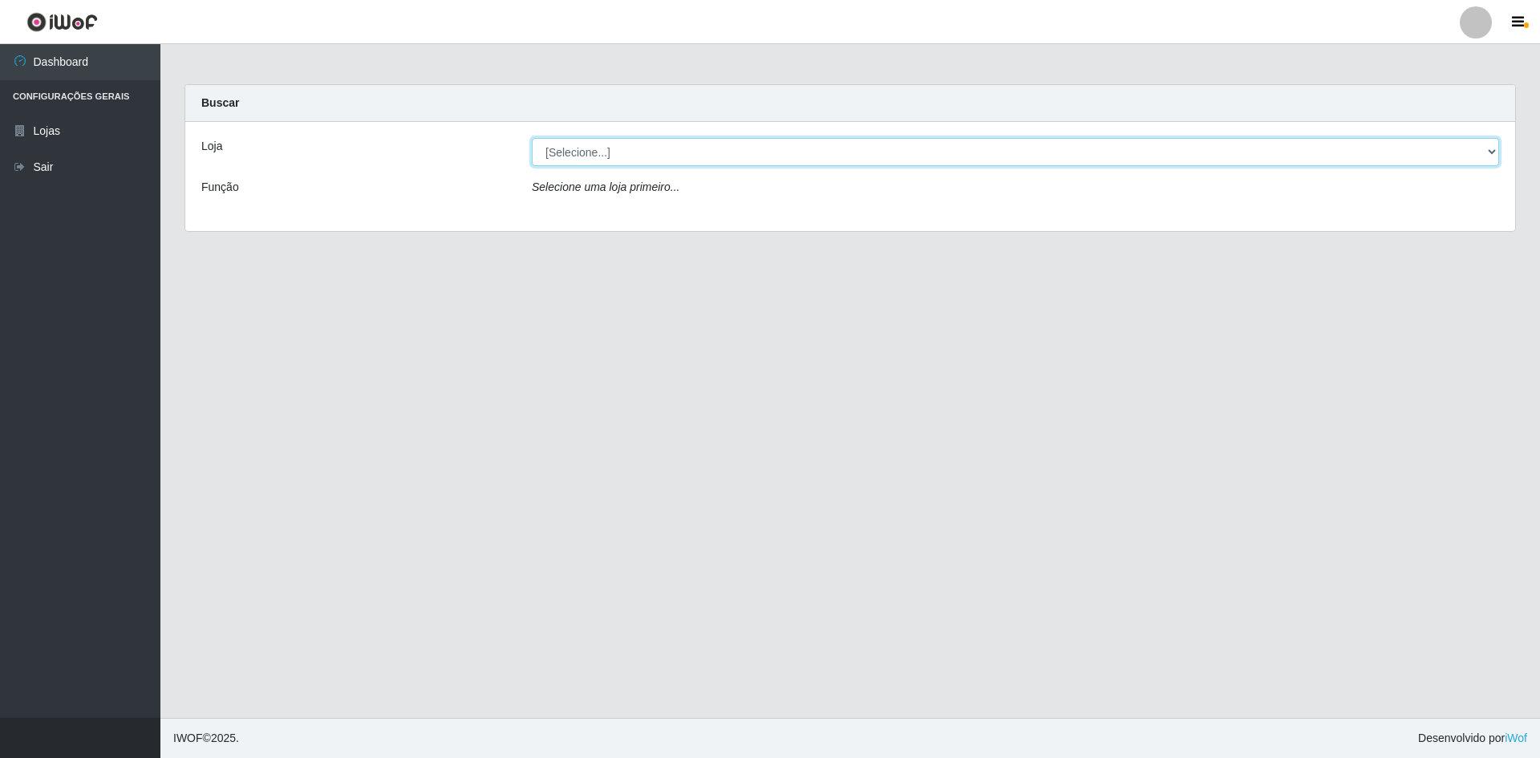
click at [610, 150] on select "[Selecione...] Hiper Queiroz - [GEOGRAPHIC_DATA] [GEOGRAPHIC_DATA] [GEOGRAPHIC_…" at bounding box center [1015, 152] width 967 height 28
select select "517"
click at [532, 138] on select "[Selecione...] Hiper Queiroz - [GEOGRAPHIC_DATA] [GEOGRAPHIC_DATA] [GEOGRAPHIC_…" at bounding box center [1015, 152] width 967 height 28
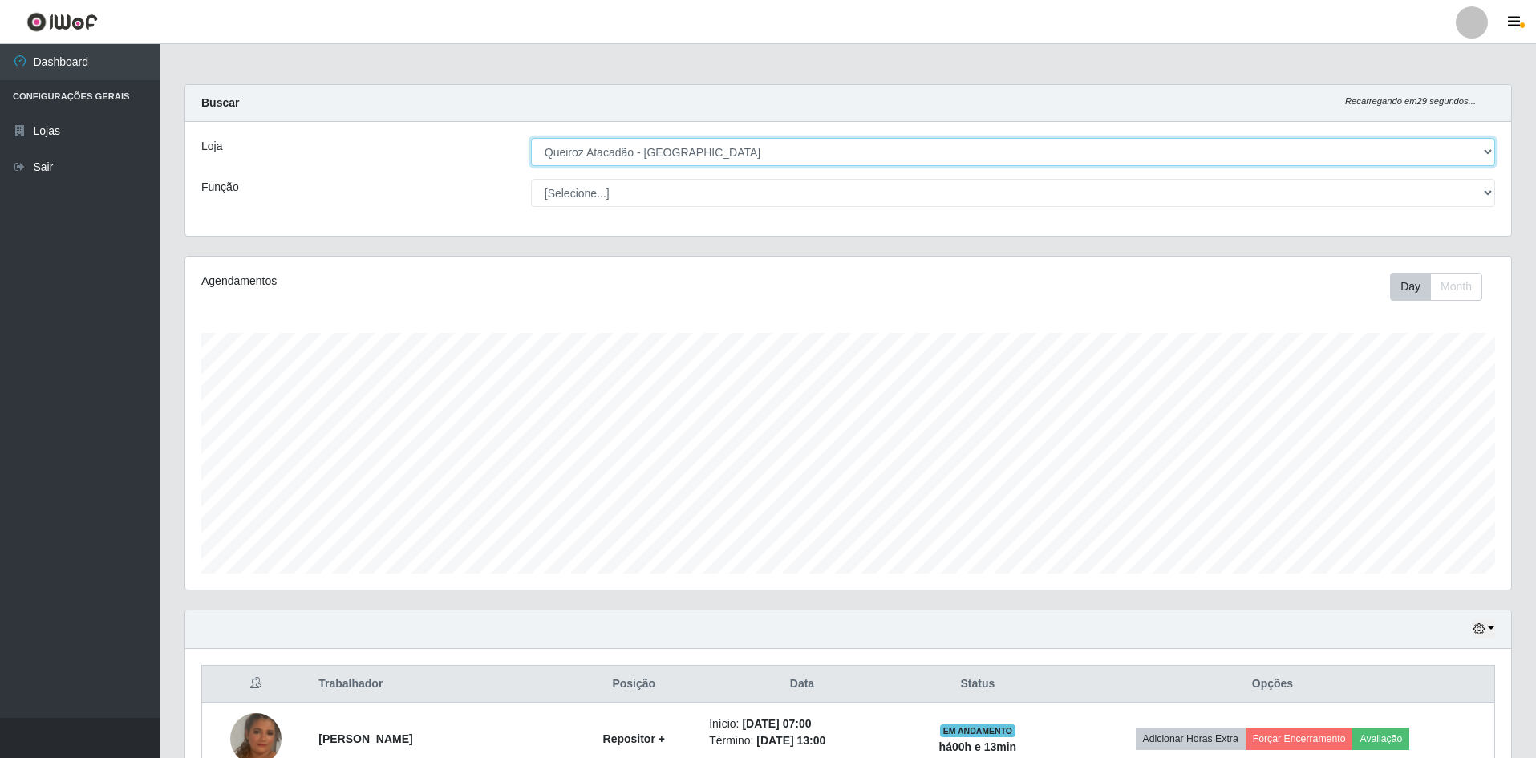
scroll to position [333, 1326]
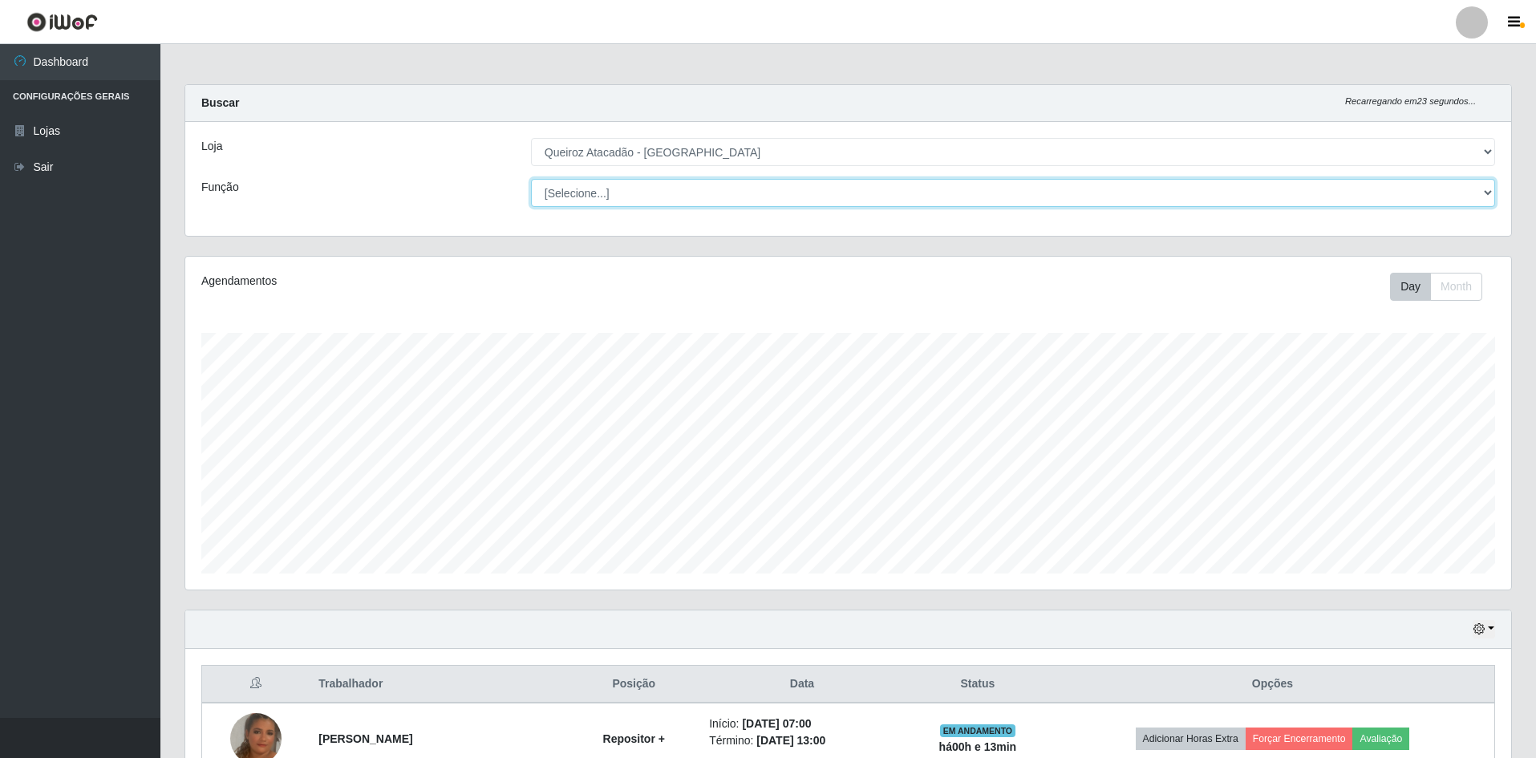
click at [976, 198] on select "[Selecione...] ASG ASG + ASG ++ Embalador Embalador + Embalador ++ Operador de …" at bounding box center [1013, 193] width 964 height 28
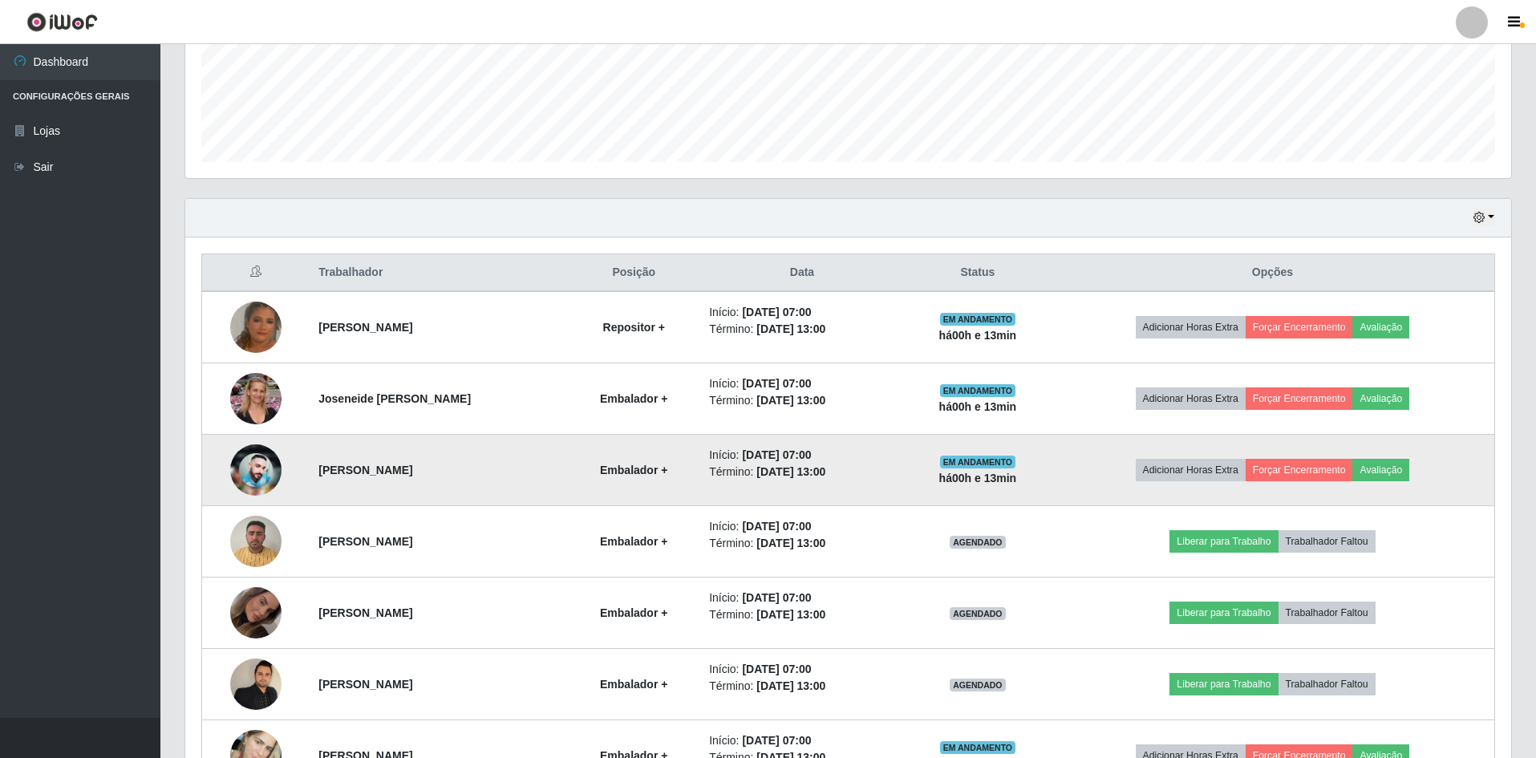
scroll to position [521, 0]
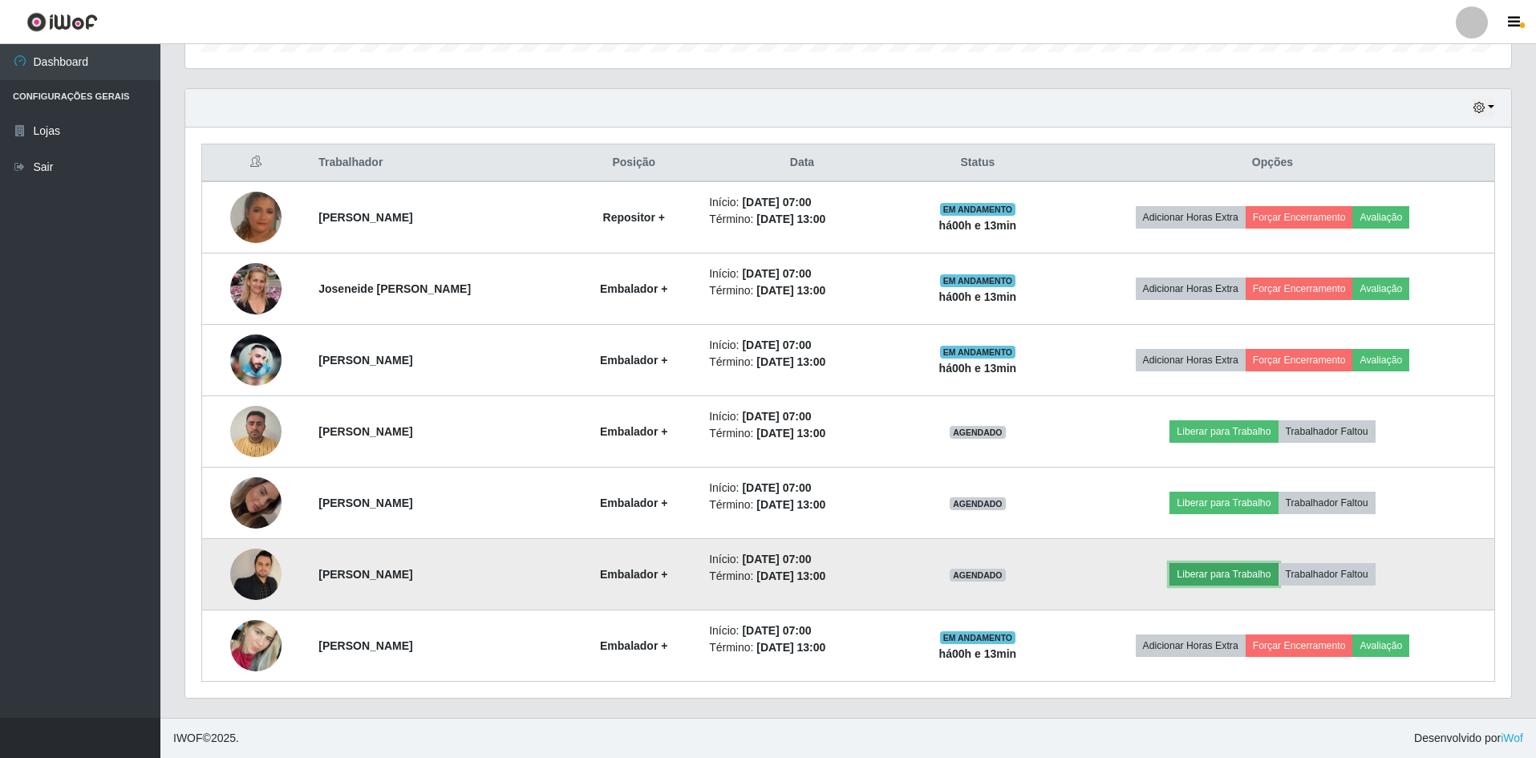
click at [1213, 573] on button "Liberar para Trabalho" at bounding box center [1223, 574] width 108 height 22
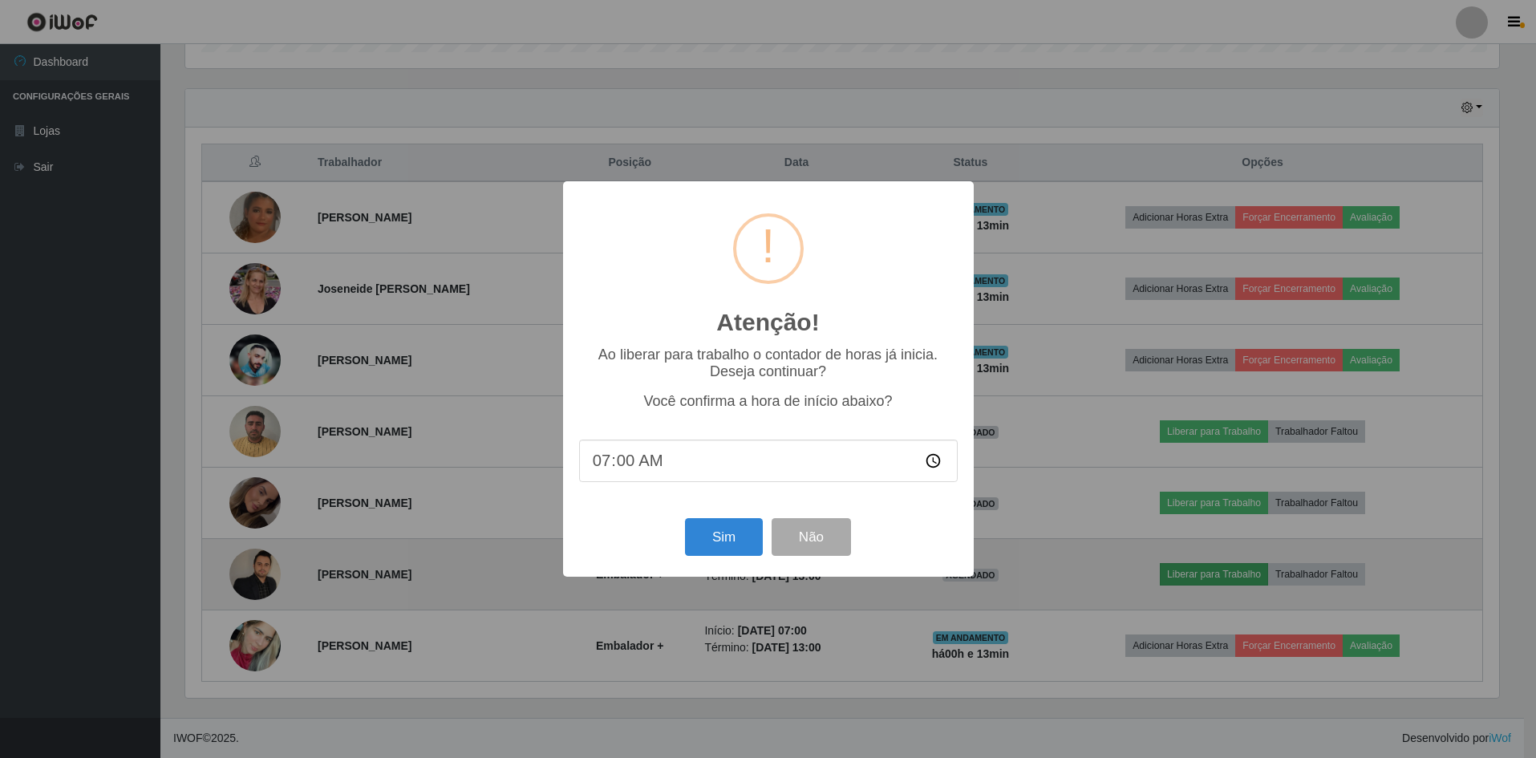
scroll to position [333, 1318]
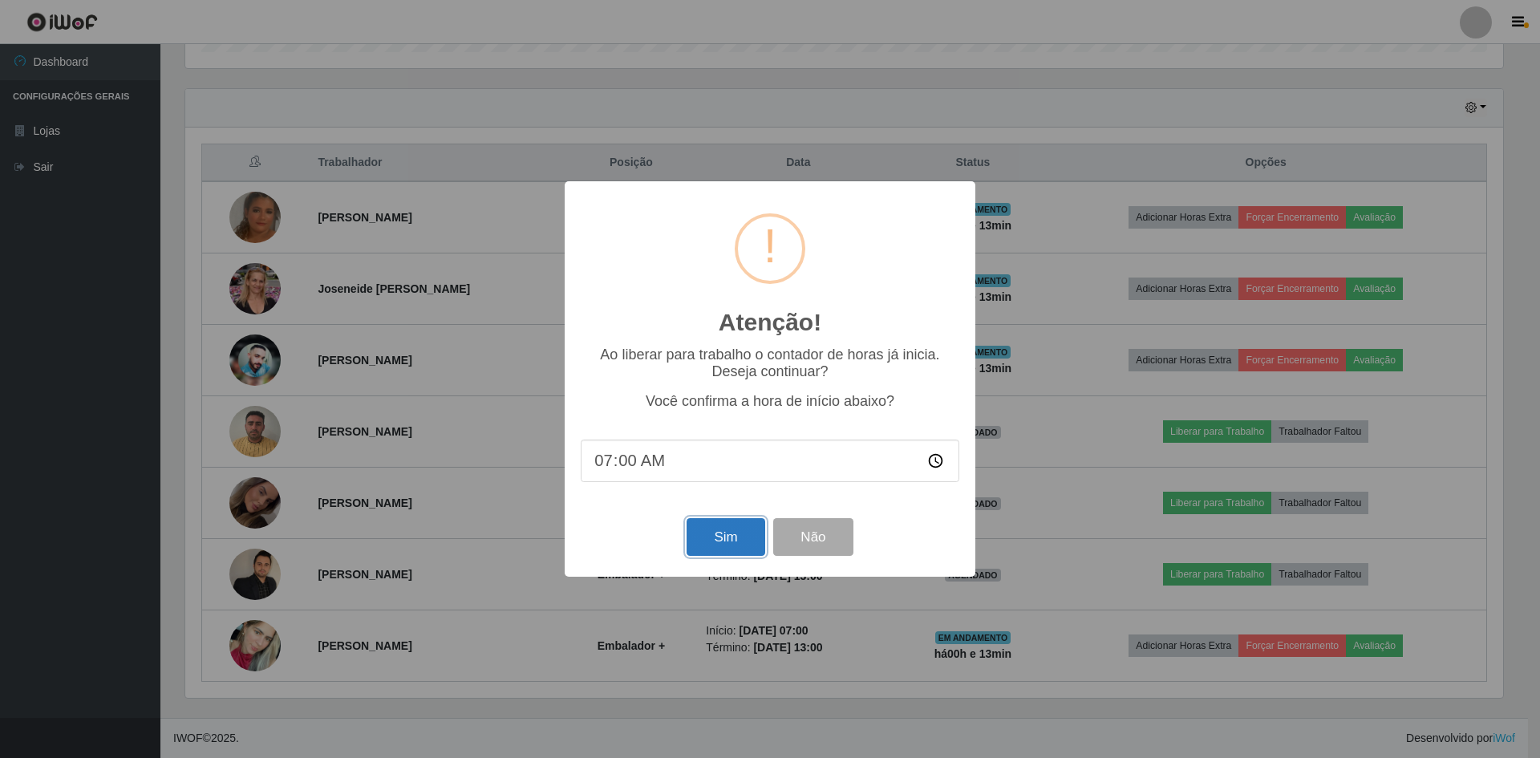
click at [729, 538] on button "Sim" at bounding box center [726, 537] width 78 height 38
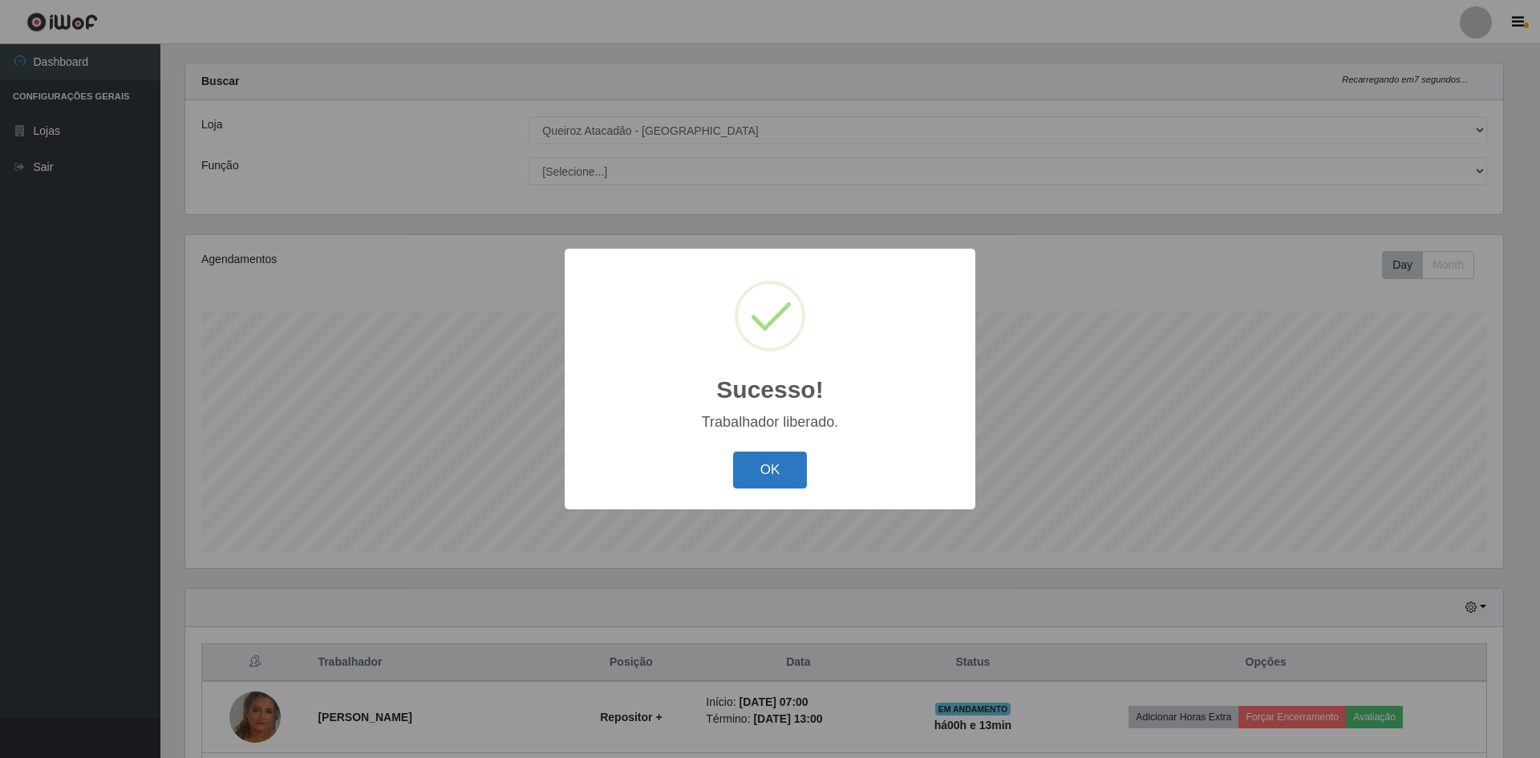
click at [784, 479] on button "OK" at bounding box center [770, 471] width 75 height 38
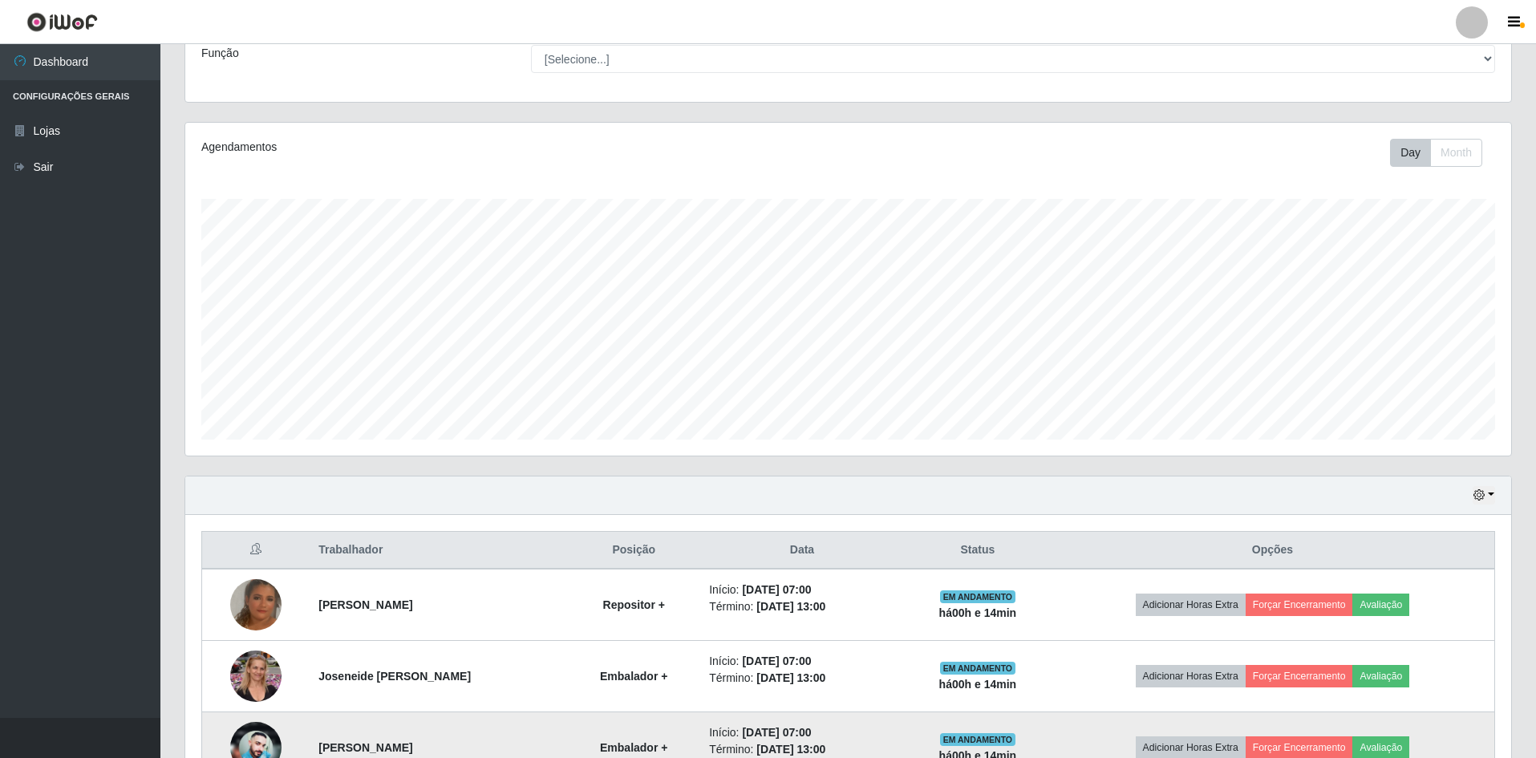
scroll to position [521, 0]
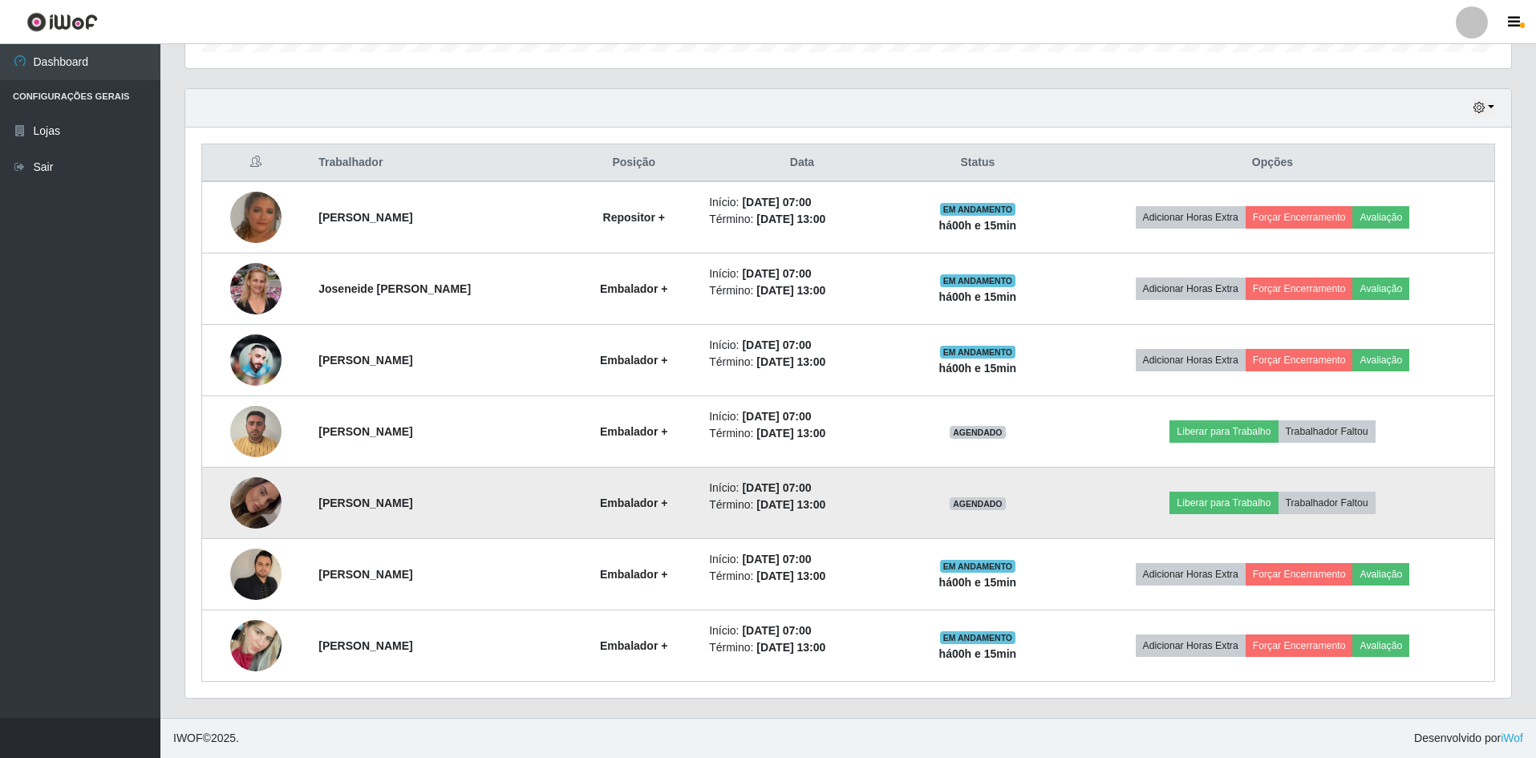
click at [267, 509] on img at bounding box center [255, 503] width 51 height 76
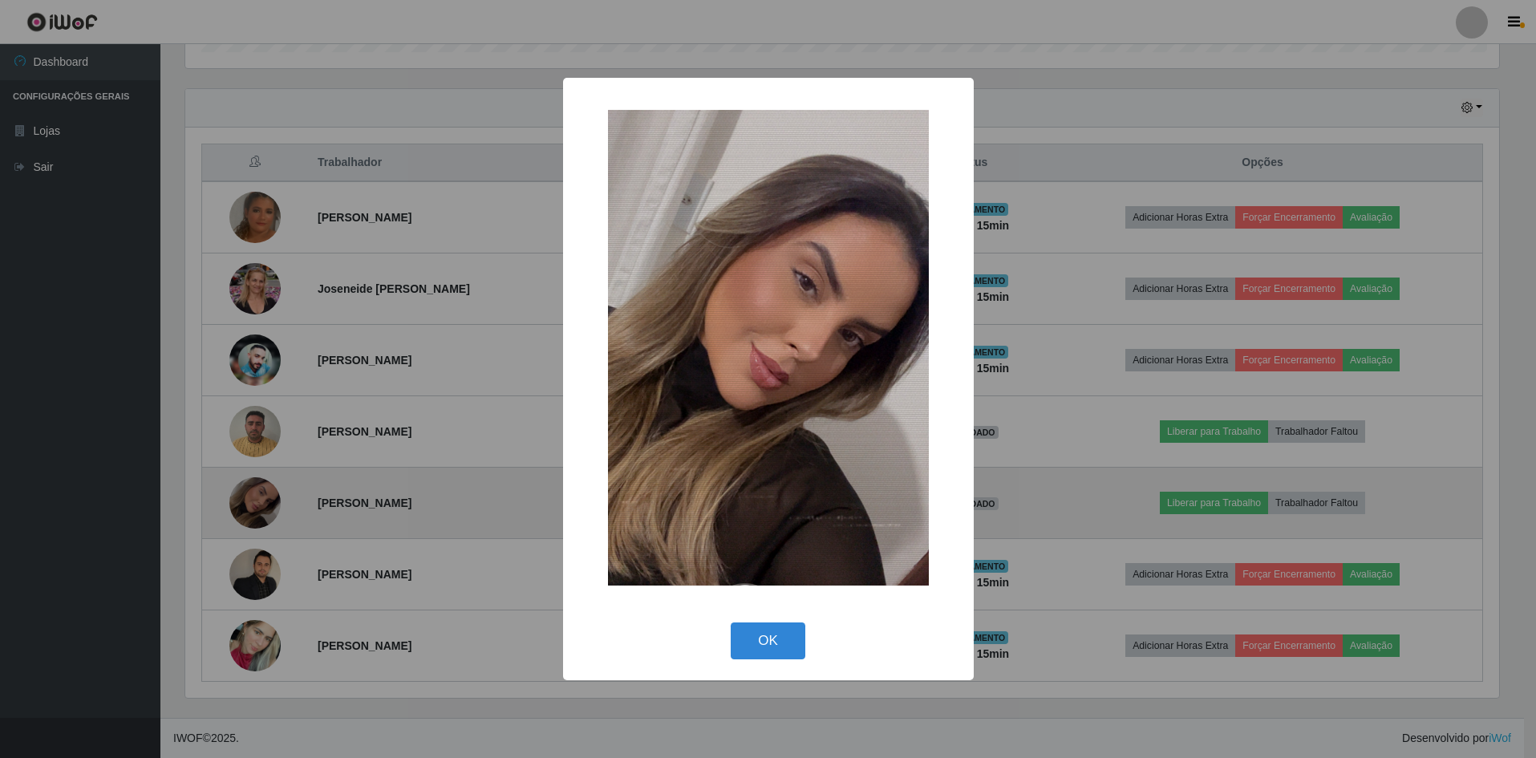
scroll to position [333, 1318]
click at [267, 509] on div "× OK Cancel" at bounding box center [770, 379] width 1540 height 758
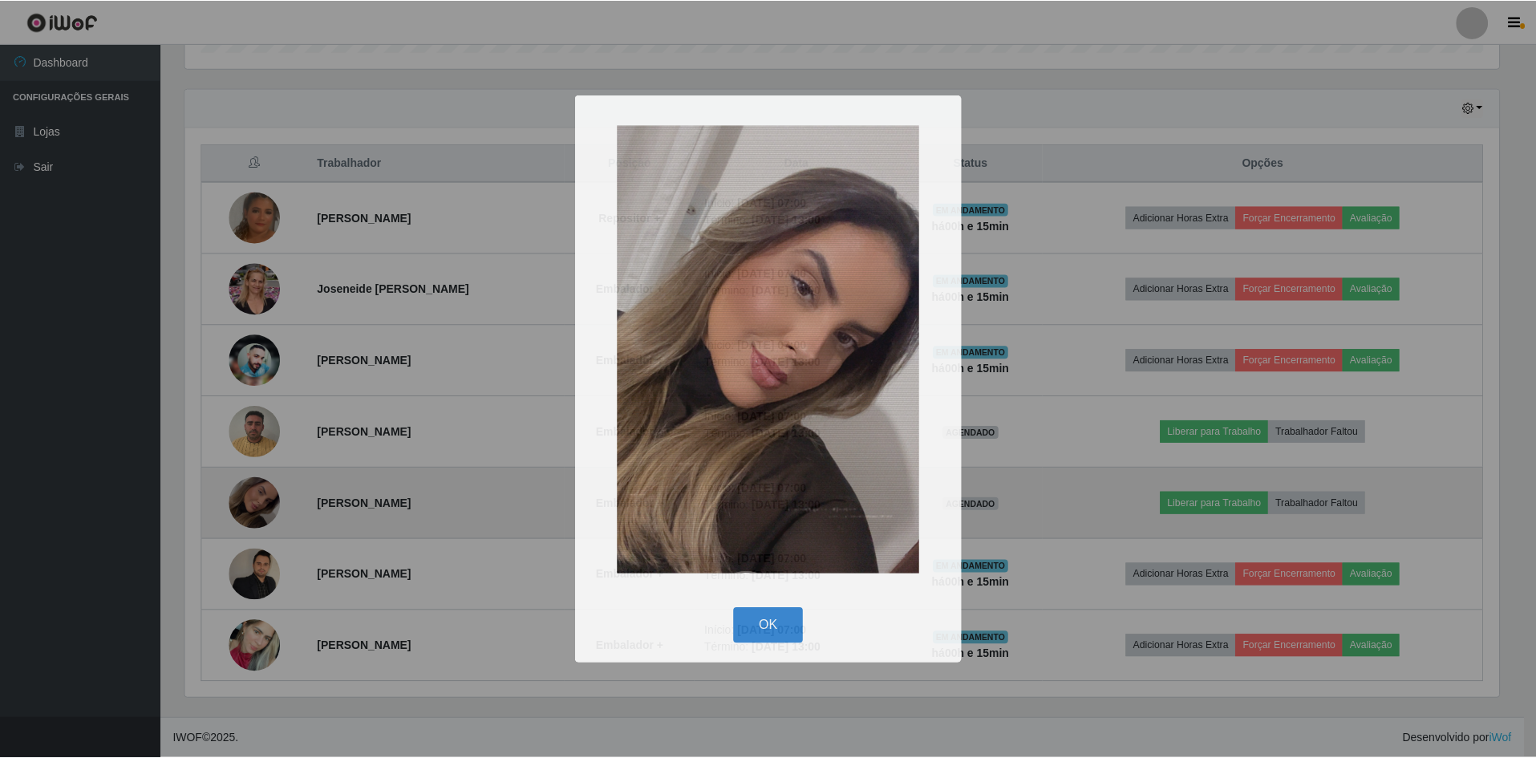
scroll to position [333, 1326]
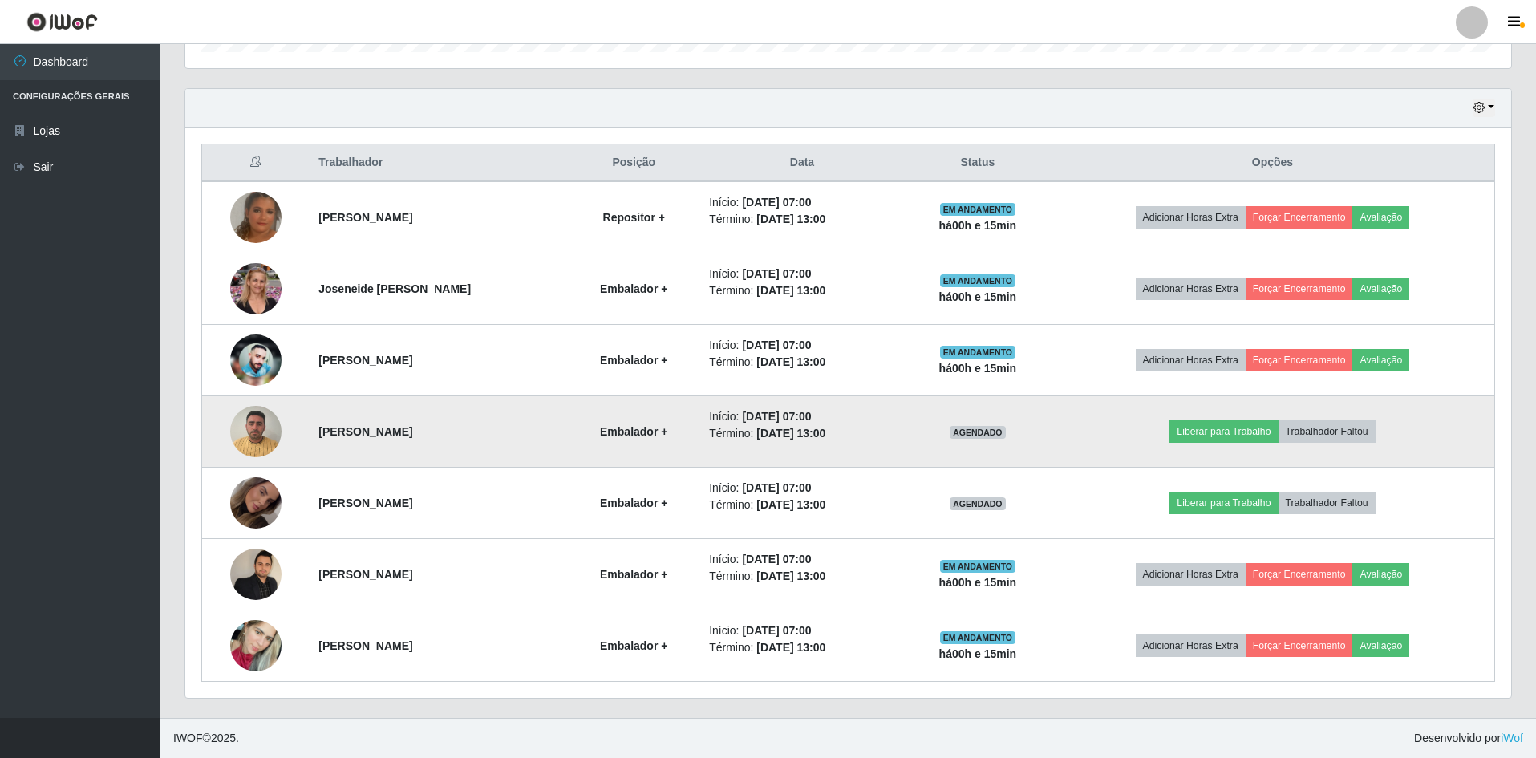
click at [261, 436] on img at bounding box center [255, 431] width 51 height 68
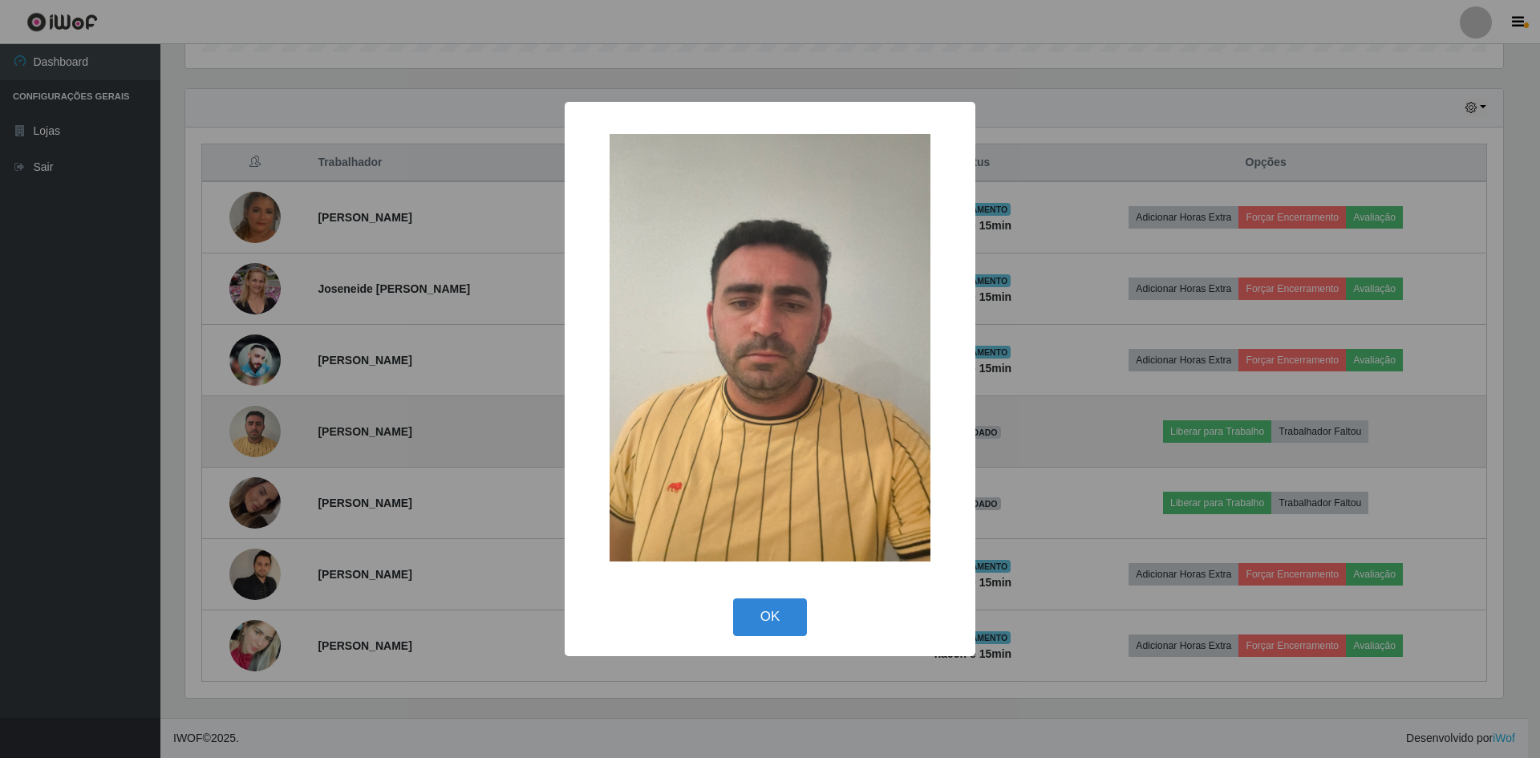
click at [261, 436] on div "× OK Cancel" at bounding box center [770, 379] width 1540 height 758
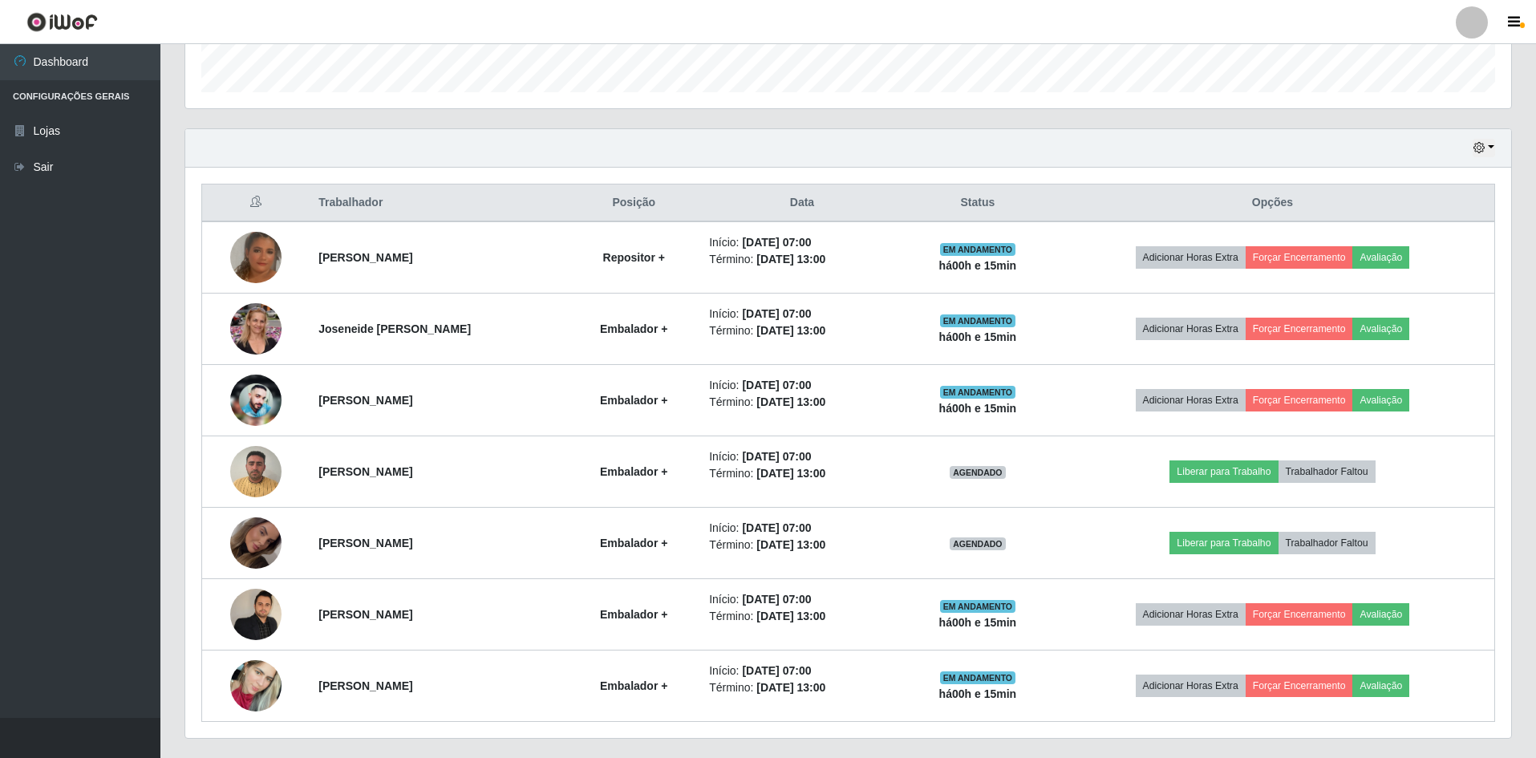
scroll to position [521, 0]
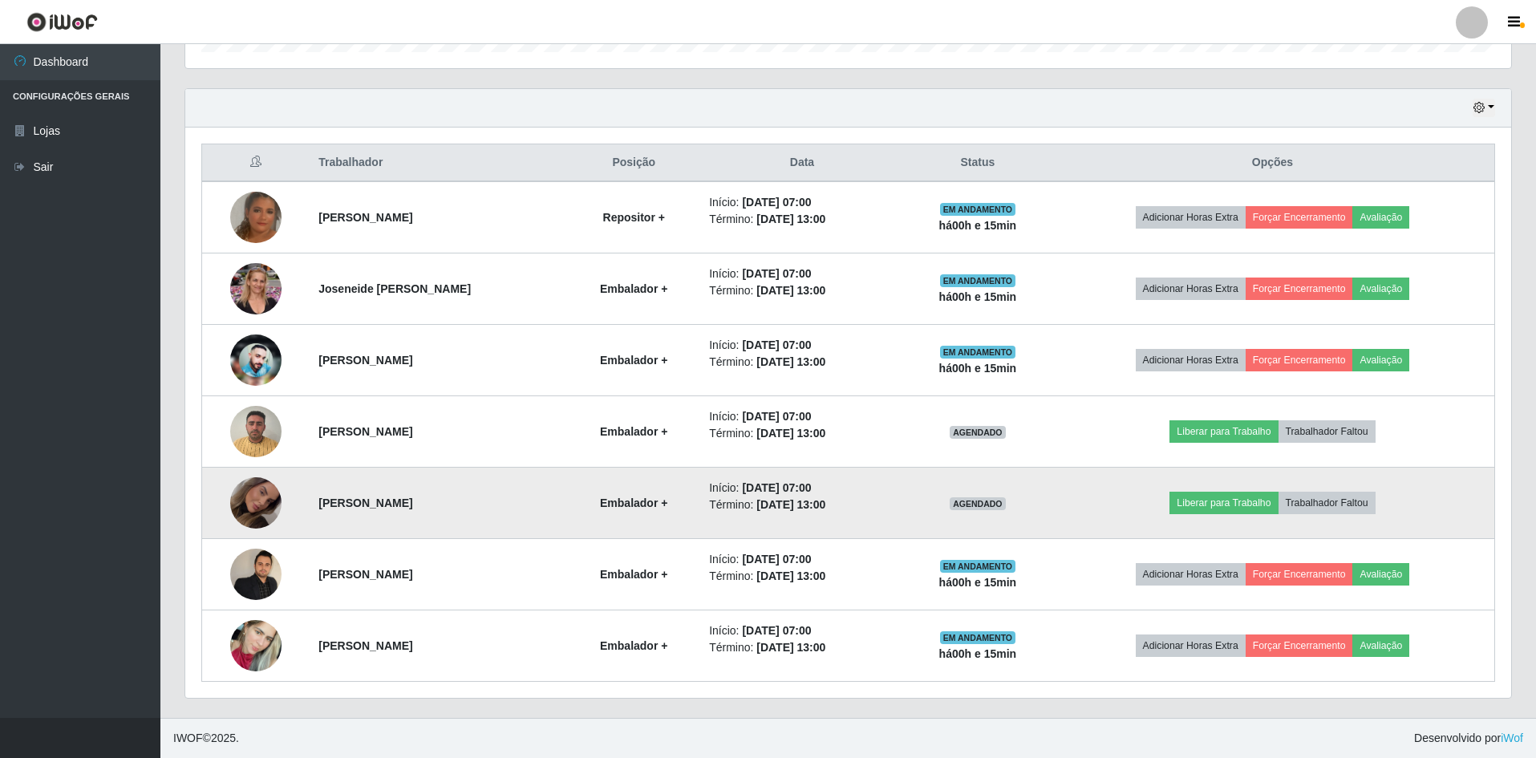
click at [264, 505] on img at bounding box center [255, 503] width 51 height 76
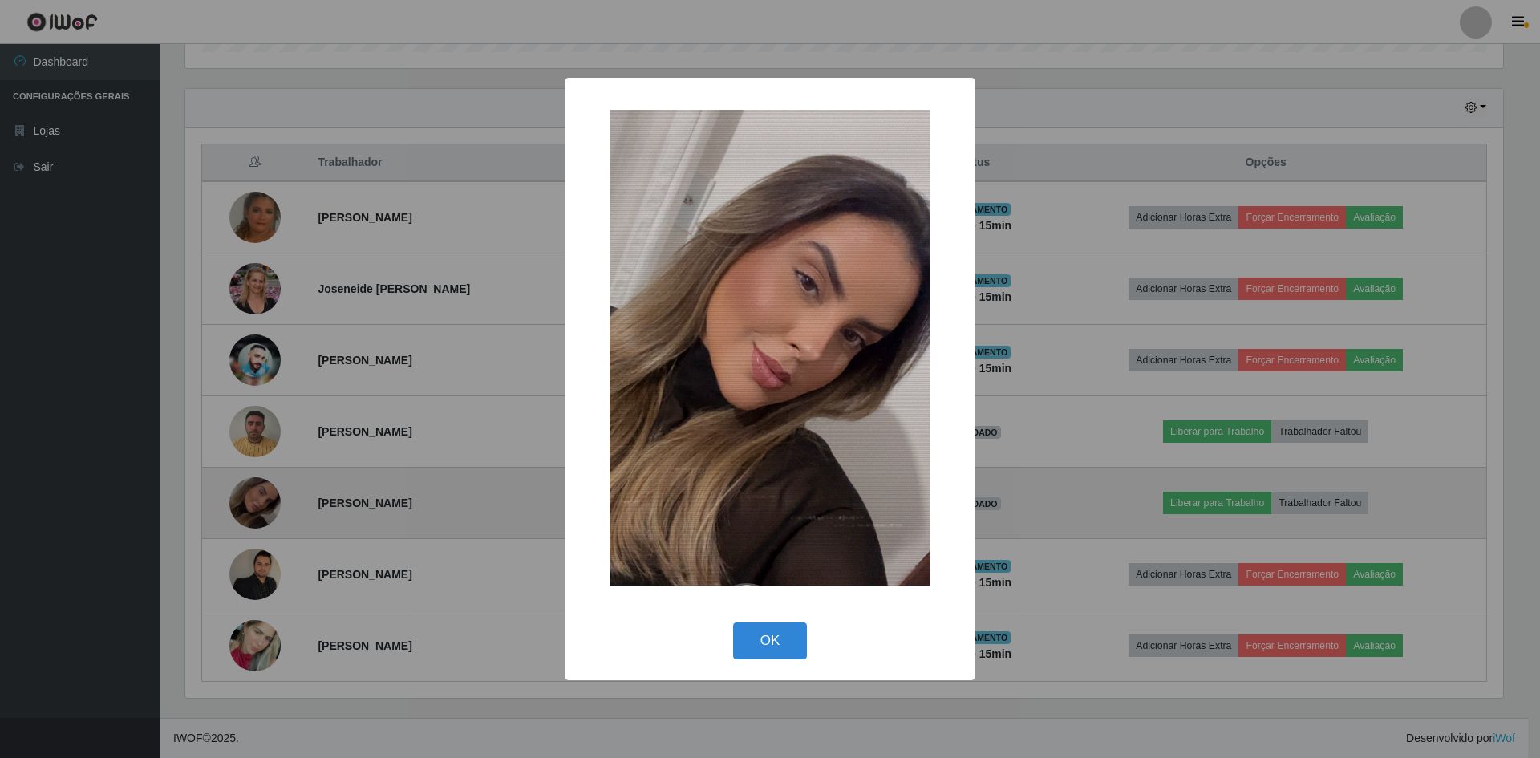
click at [264, 505] on div "× OK Cancel" at bounding box center [770, 379] width 1540 height 758
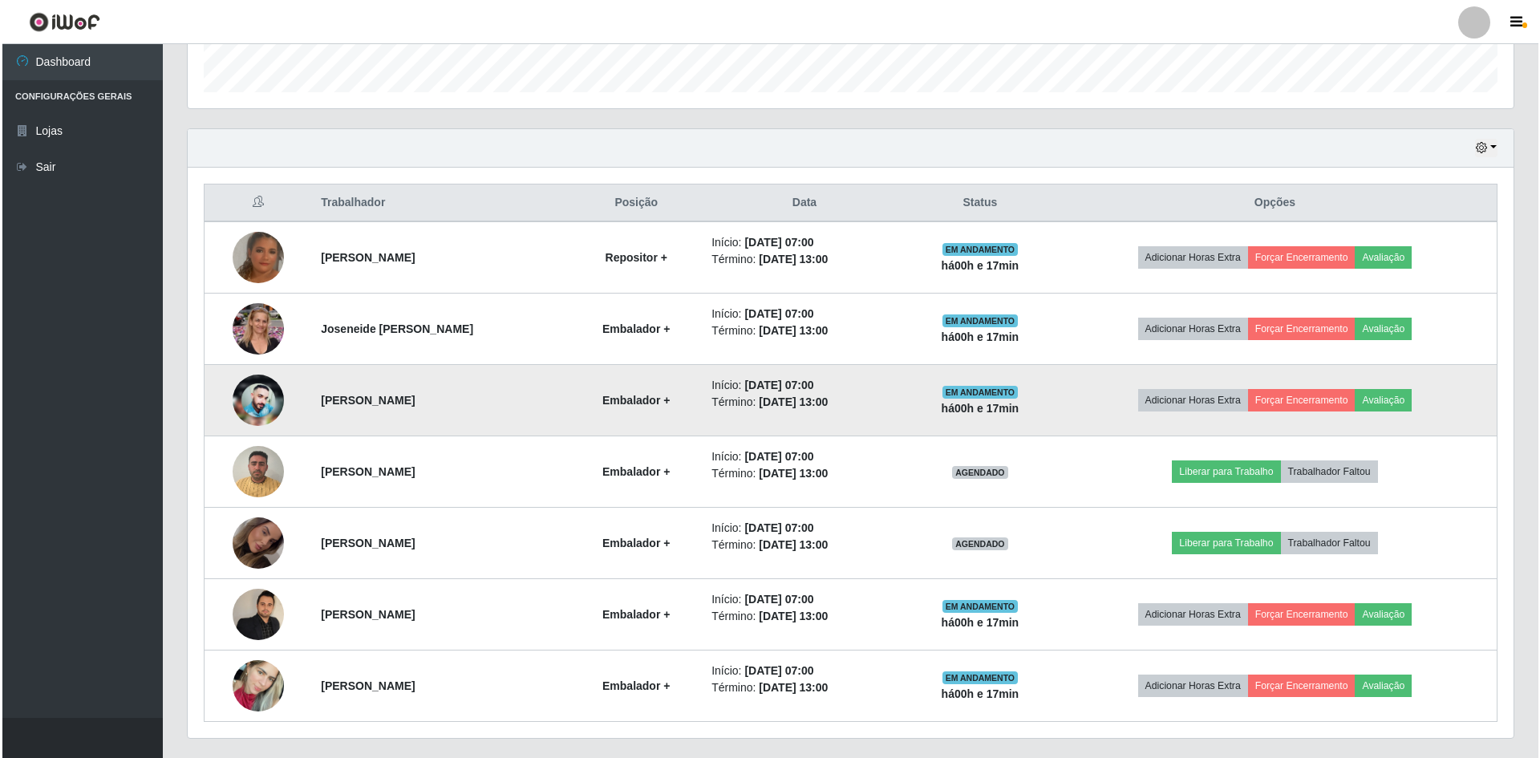
scroll to position [521, 0]
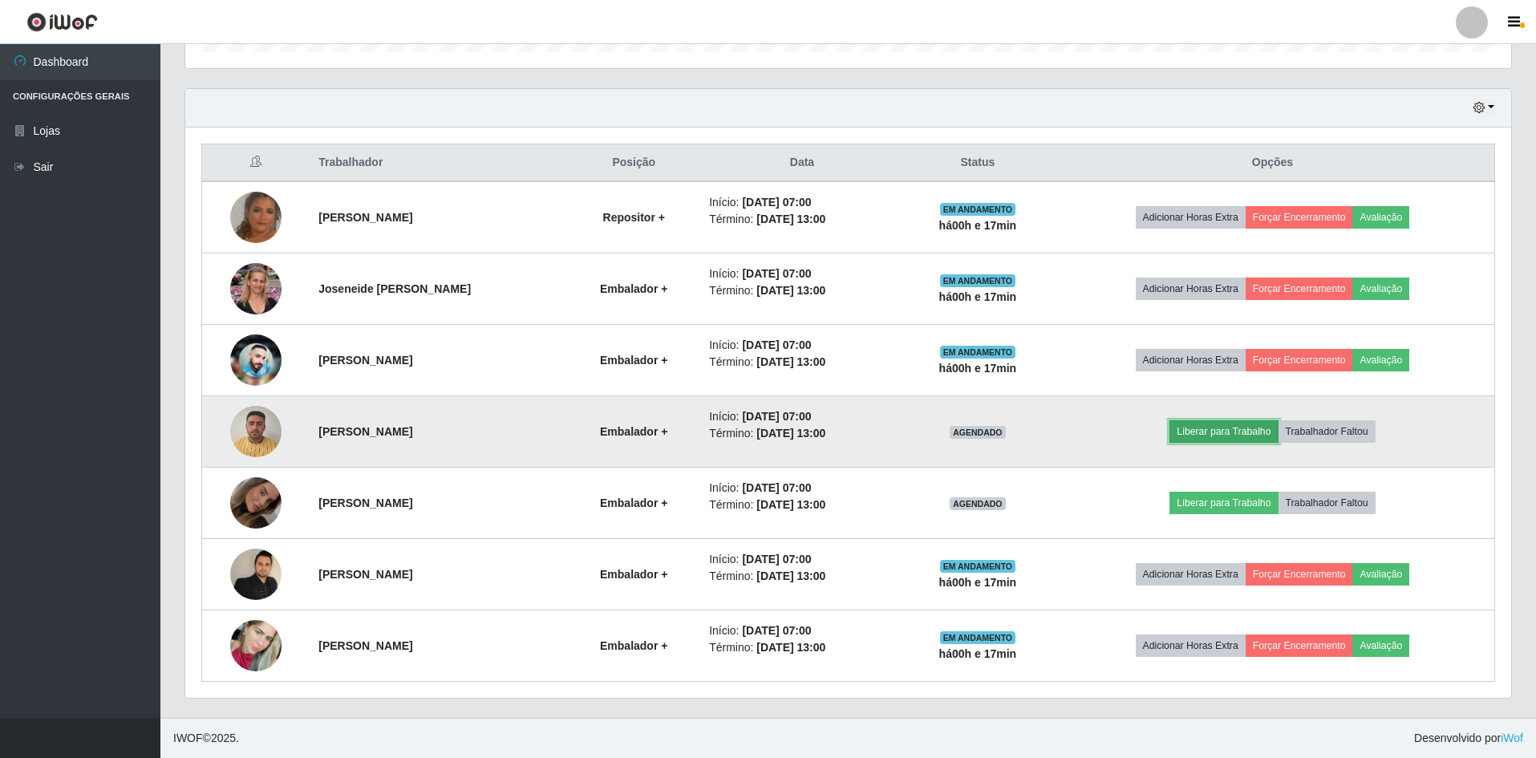
click at [1251, 435] on button "Liberar para Trabalho" at bounding box center [1223, 431] width 108 height 22
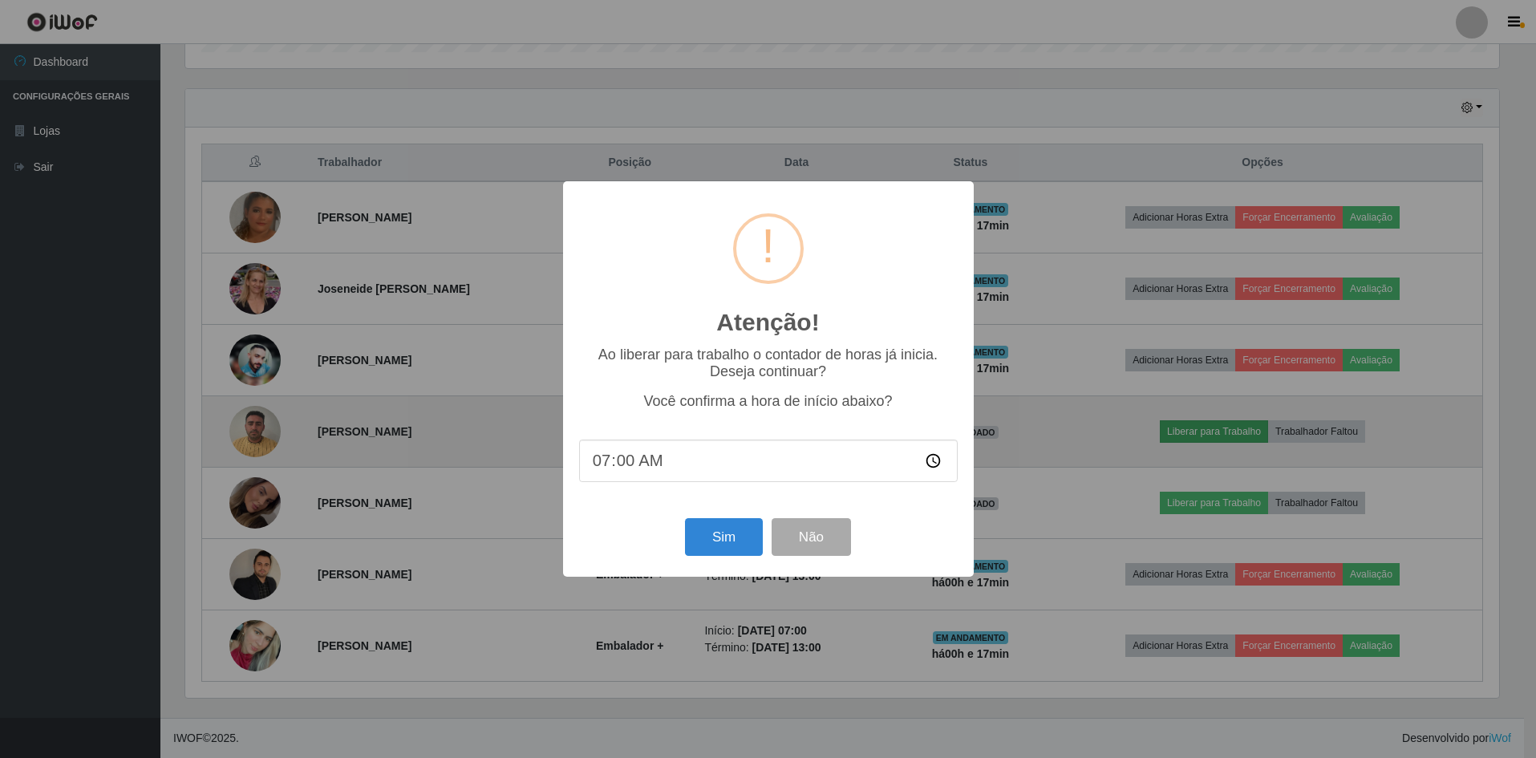
scroll to position [333, 1318]
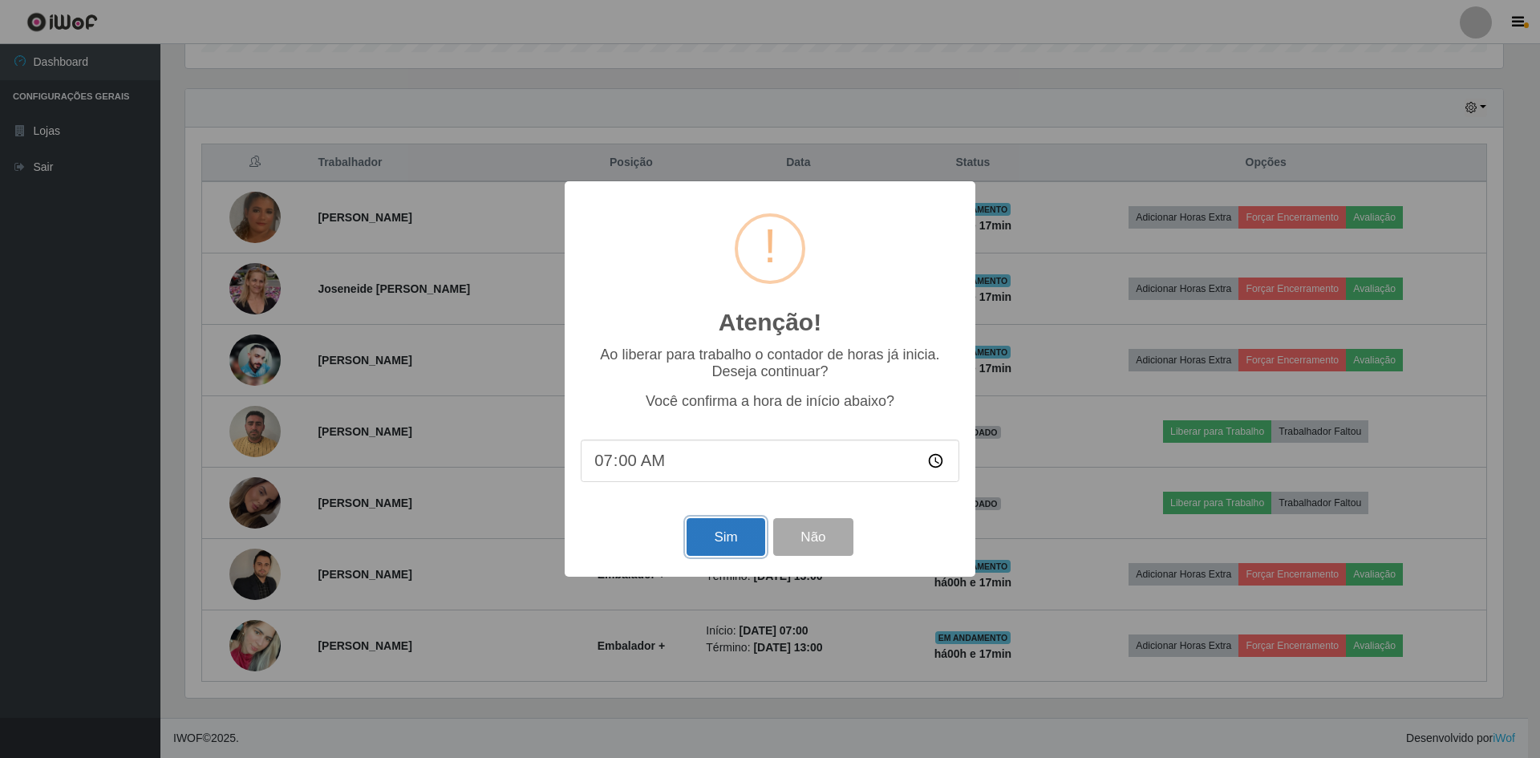
click at [730, 535] on button "Sim" at bounding box center [726, 537] width 78 height 38
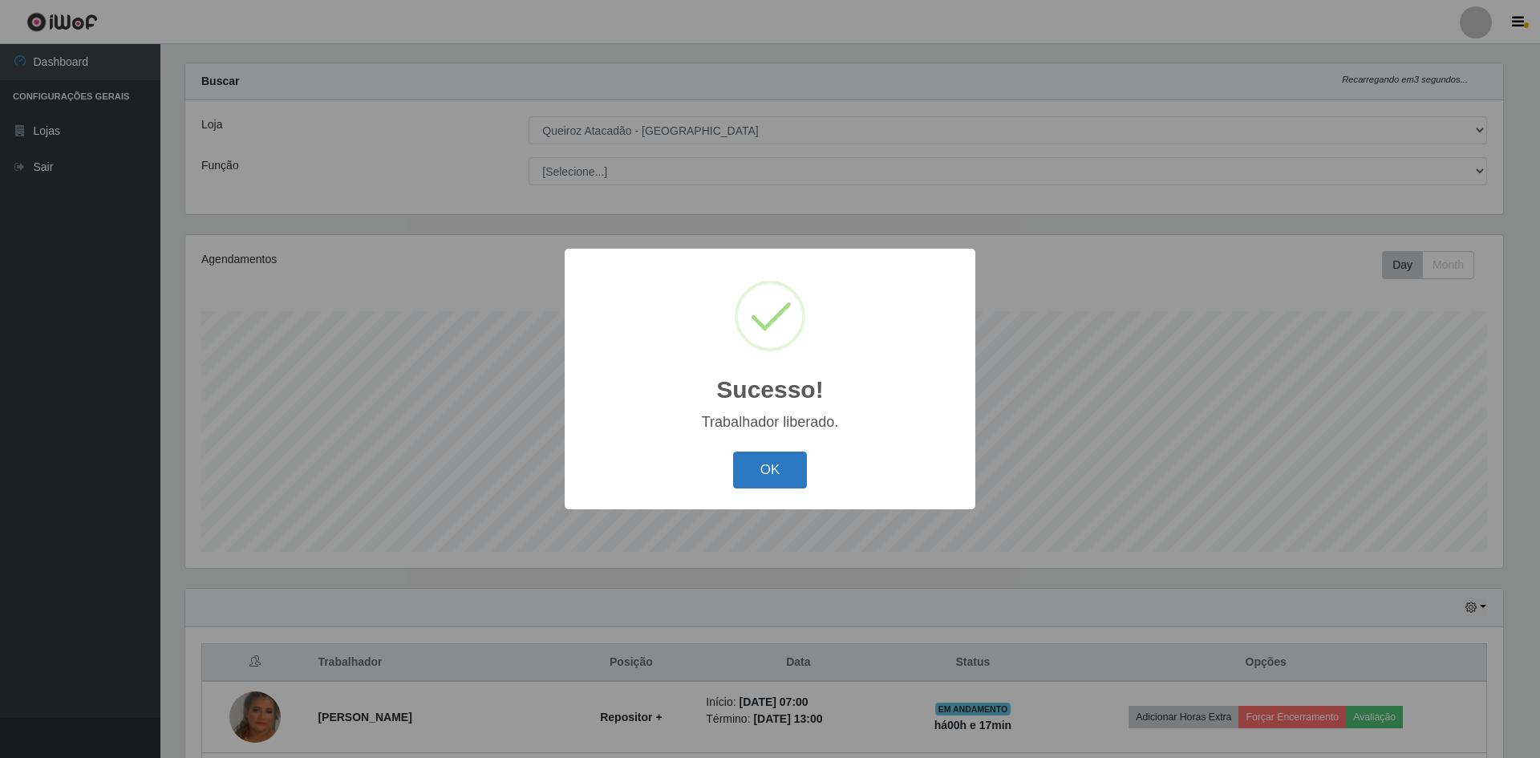
click at [770, 469] on button "OK" at bounding box center [770, 471] width 75 height 38
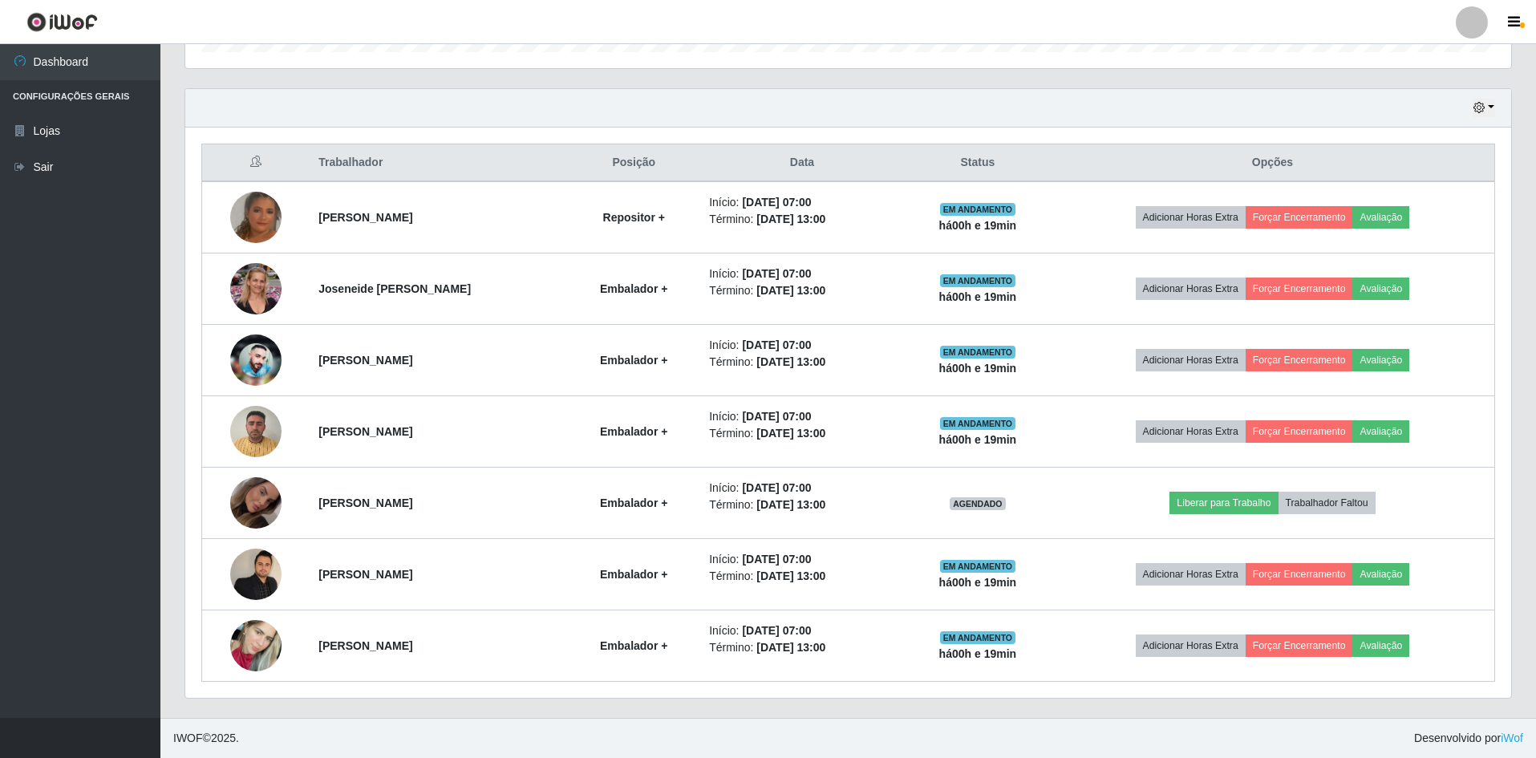
scroll to position [0, 0]
